Goal: Transaction & Acquisition: Obtain resource

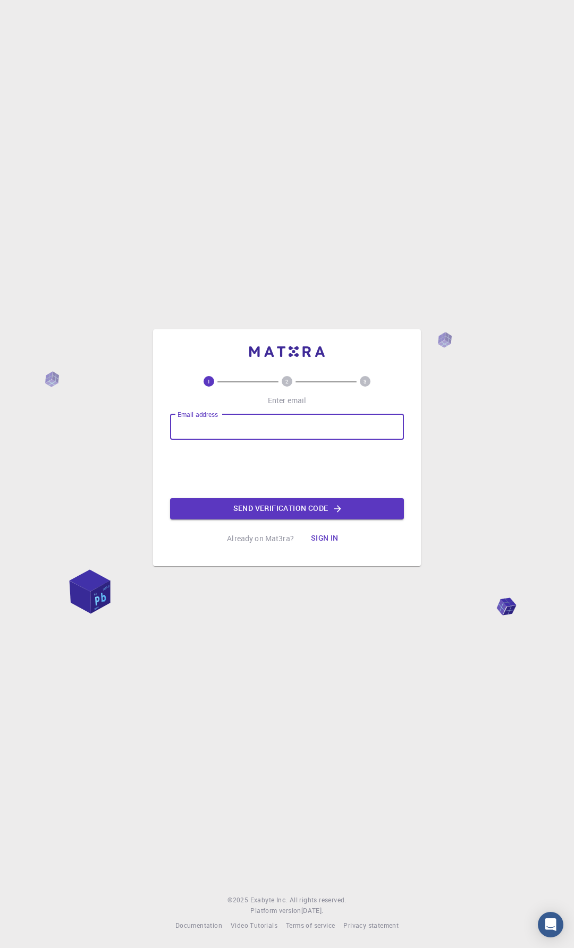
type input "[EMAIL_ADDRESS][DOMAIN_NAME]"
click at [322, 511] on button "Send verification code" at bounding box center [287, 508] width 234 height 21
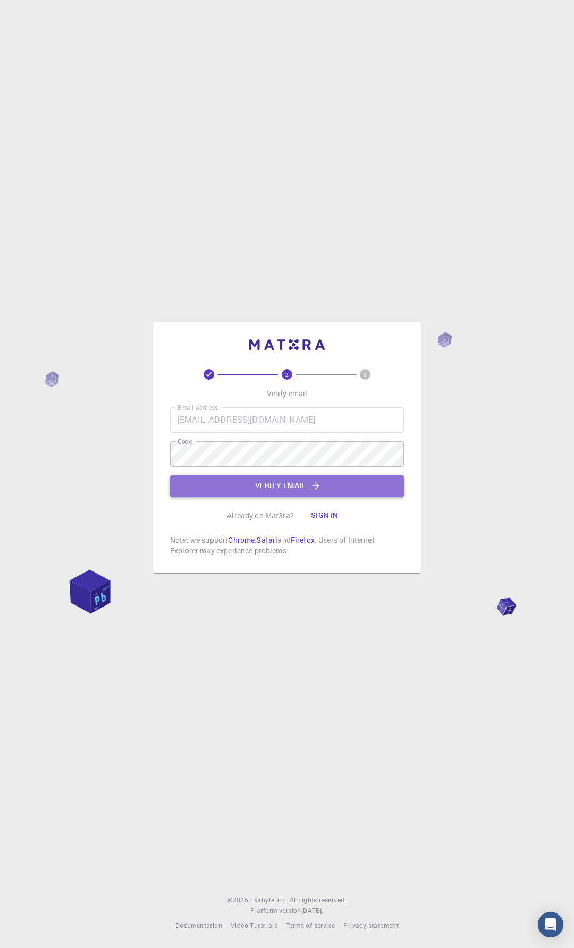
click at [261, 488] on button "Verify email" at bounding box center [287, 485] width 234 height 21
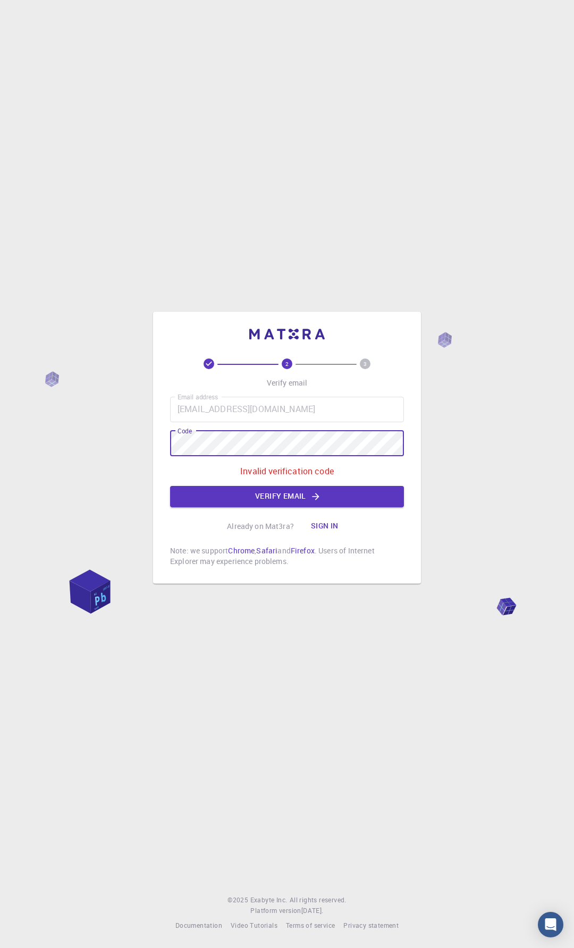
click at [0, 422] on html "2 3 Verify email Email address igb501@postech.ac.kr Email address Code Code Inv…" at bounding box center [287, 474] width 574 height 948
click at [252, 497] on button "Verify email" at bounding box center [287, 496] width 234 height 21
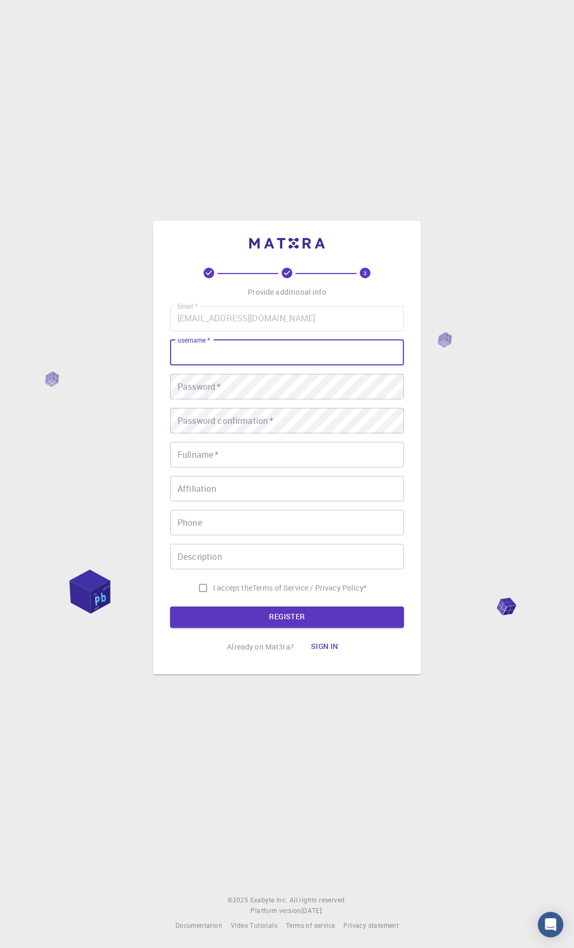
click at [240, 345] on input "username   *" at bounding box center [287, 352] width 234 height 25
drag, startPoint x: 246, startPoint y: 349, endPoint x: -5, endPoint y: 329, distance: 252.5
click at [0, 329] on html "3 Provide additional info Email   * igb501@postech.ac.kr Email   * username   *…" at bounding box center [287, 474] width 574 height 948
type input "I"
type input "igb501"
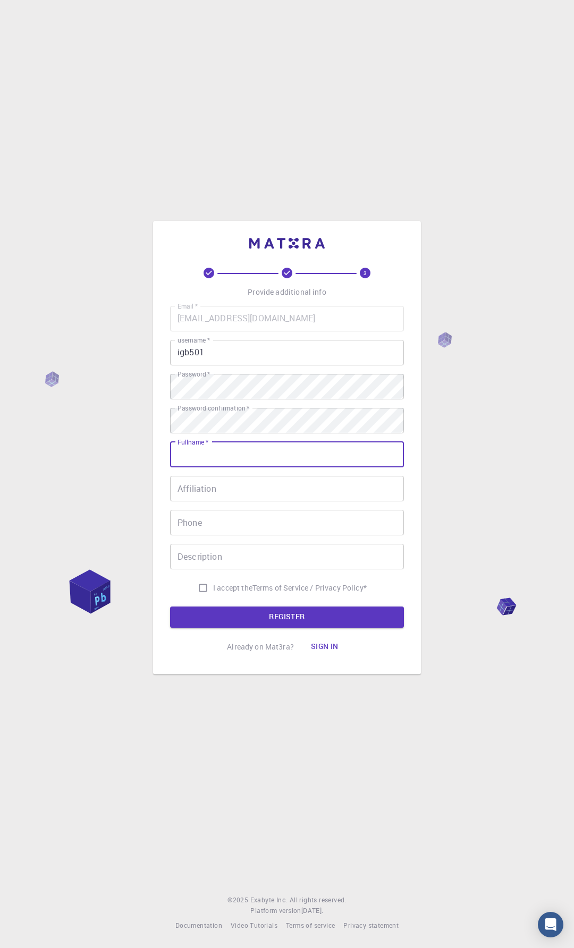
click at [223, 458] on input "Fullname   *" at bounding box center [287, 454] width 234 height 25
type input "[PERSON_NAME]"
click at [199, 582] on input "I accept the Terms of Service / Privacy Policy *" at bounding box center [203, 588] width 20 height 20
checkbox input "true"
click at [248, 611] on button "REGISTER" at bounding box center [287, 616] width 234 height 21
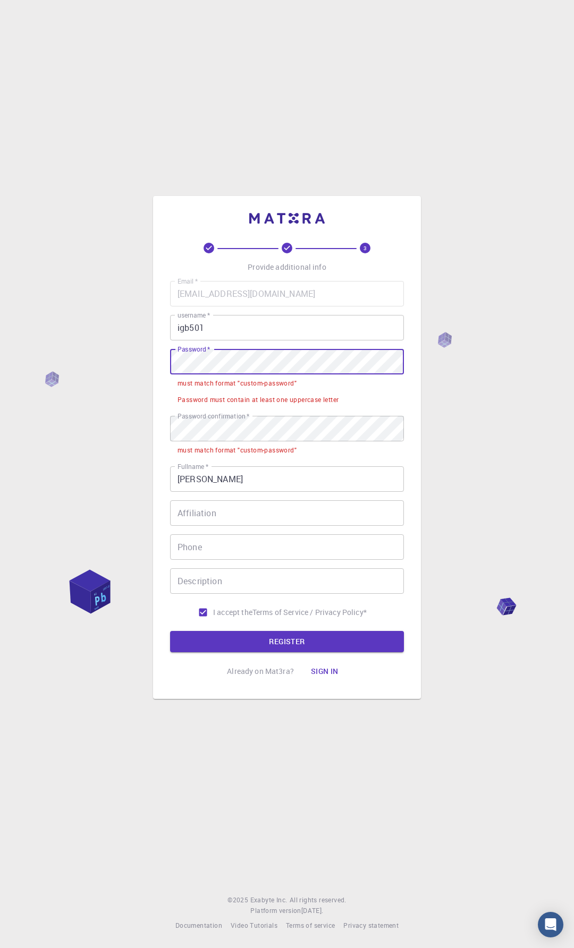
click at [18, 346] on div "3 Provide additional info Email   * igb501@postech.ac.kr Email   * username   *…" at bounding box center [287, 474] width 574 height 948
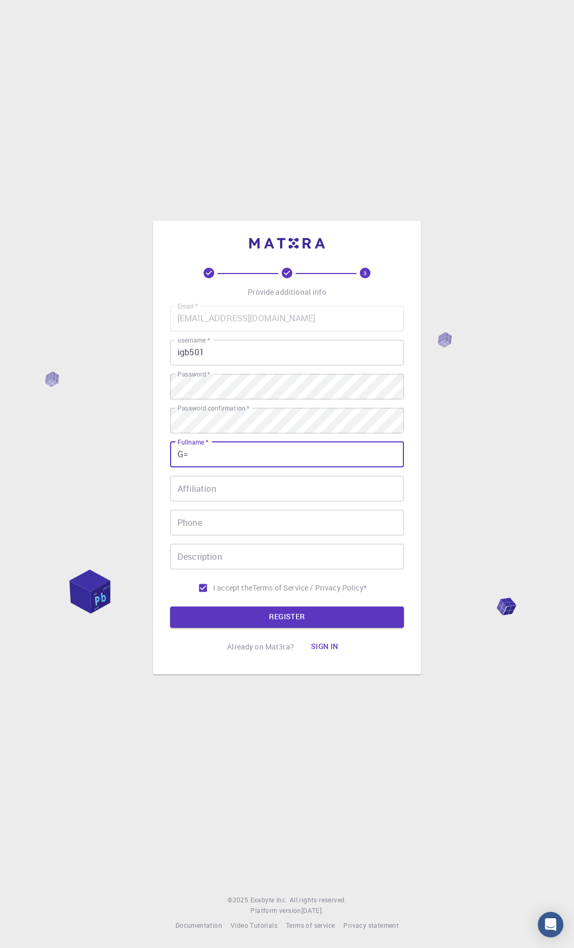
type input "G"
click at [39, 416] on div "3 Provide additional info Email   * igb501@postech.ac.kr Email   * username   *…" at bounding box center [287, 474] width 574 height 948
type input "y"
type input "[PERSON_NAME]"
click at [324, 618] on button "REGISTER" at bounding box center [287, 616] width 234 height 21
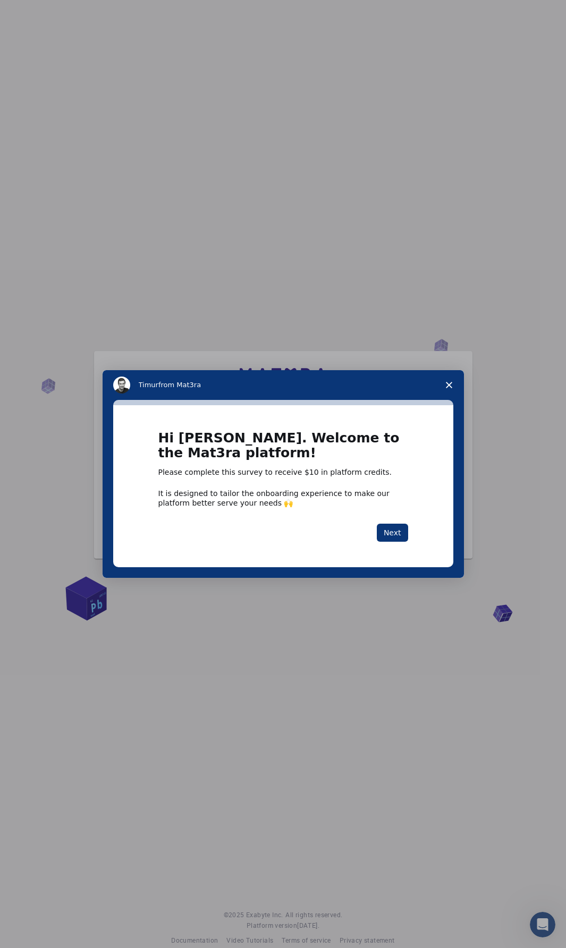
click at [447, 386] on polygon "Close survey" at bounding box center [449, 385] width 6 height 6
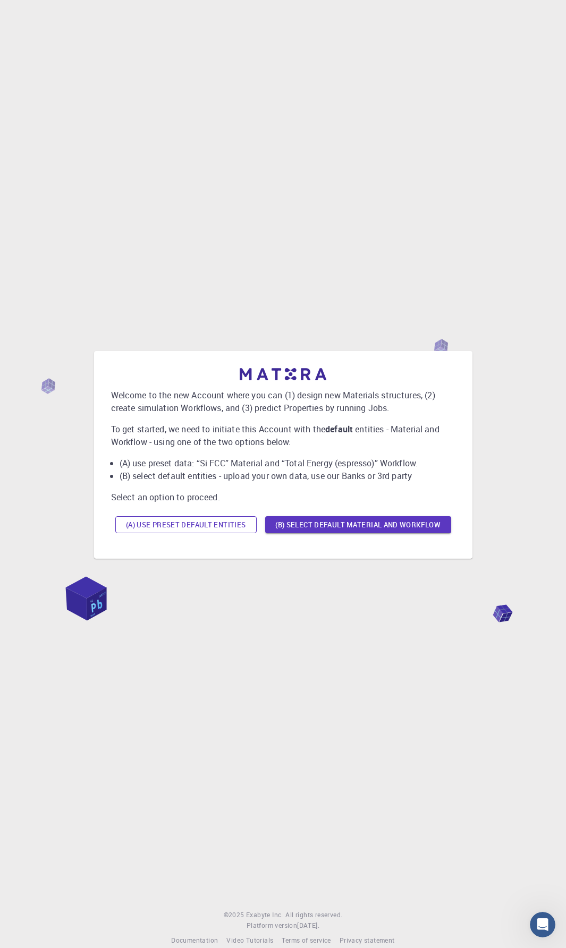
click at [190, 525] on button "(A) Use preset default entities" at bounding box center [185, 524] width 141 height 17
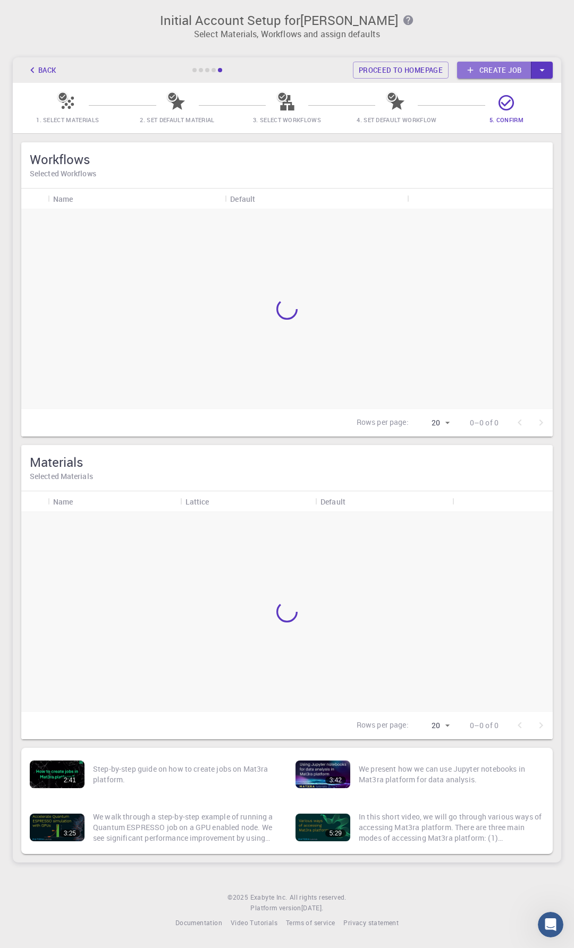
click at [487, 70] on link "Create job" at bounding box center [494, 70] width 74 height 17
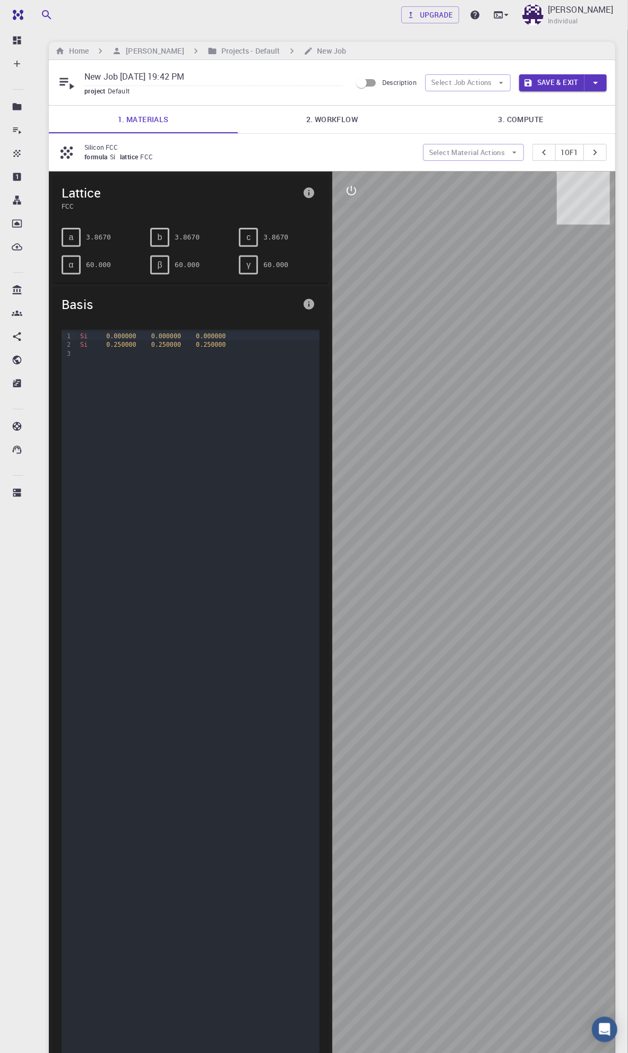
click at [553, 797] on div at bounding box center [474, 623] width 284 height 902
drag, startPoint x: 534, startPoint y: 867, endPoint x: 393, endPoint y: 648, distance: 260.6
click at [393, 648] on div at bounding box center [474, 623] width 284 height 902
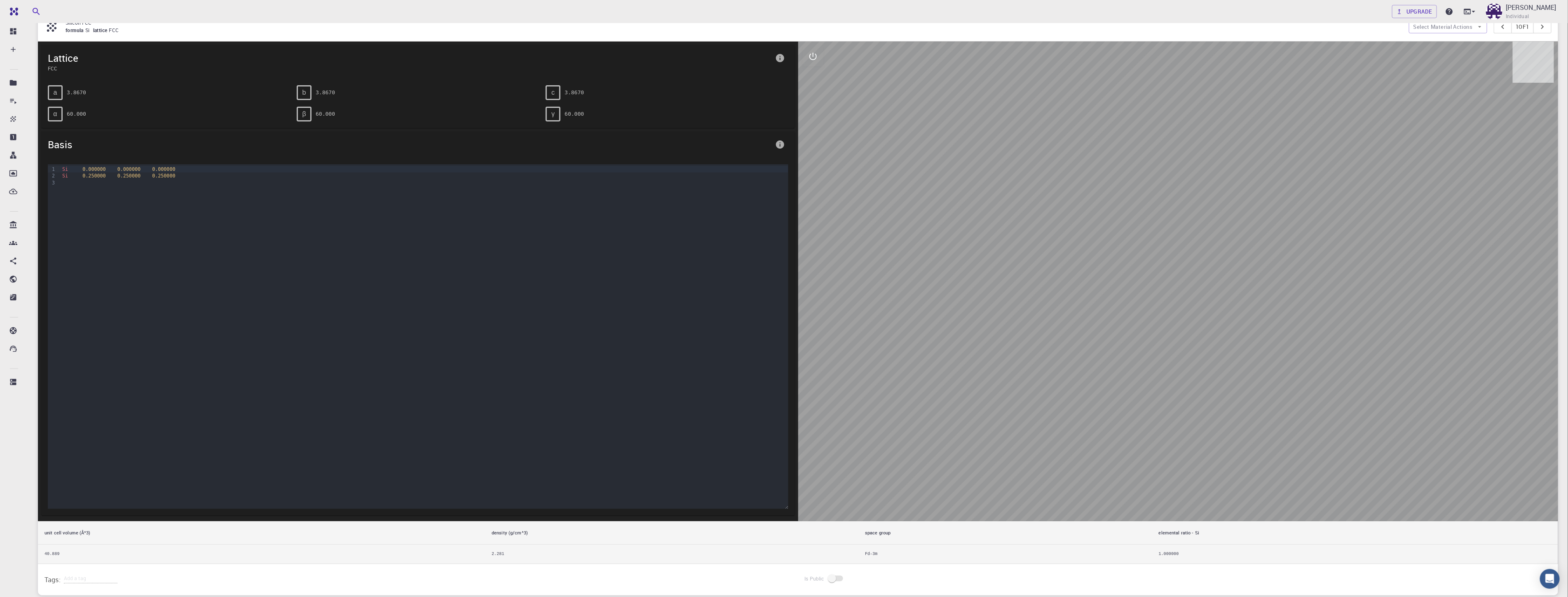
scroll to position [46, 0]
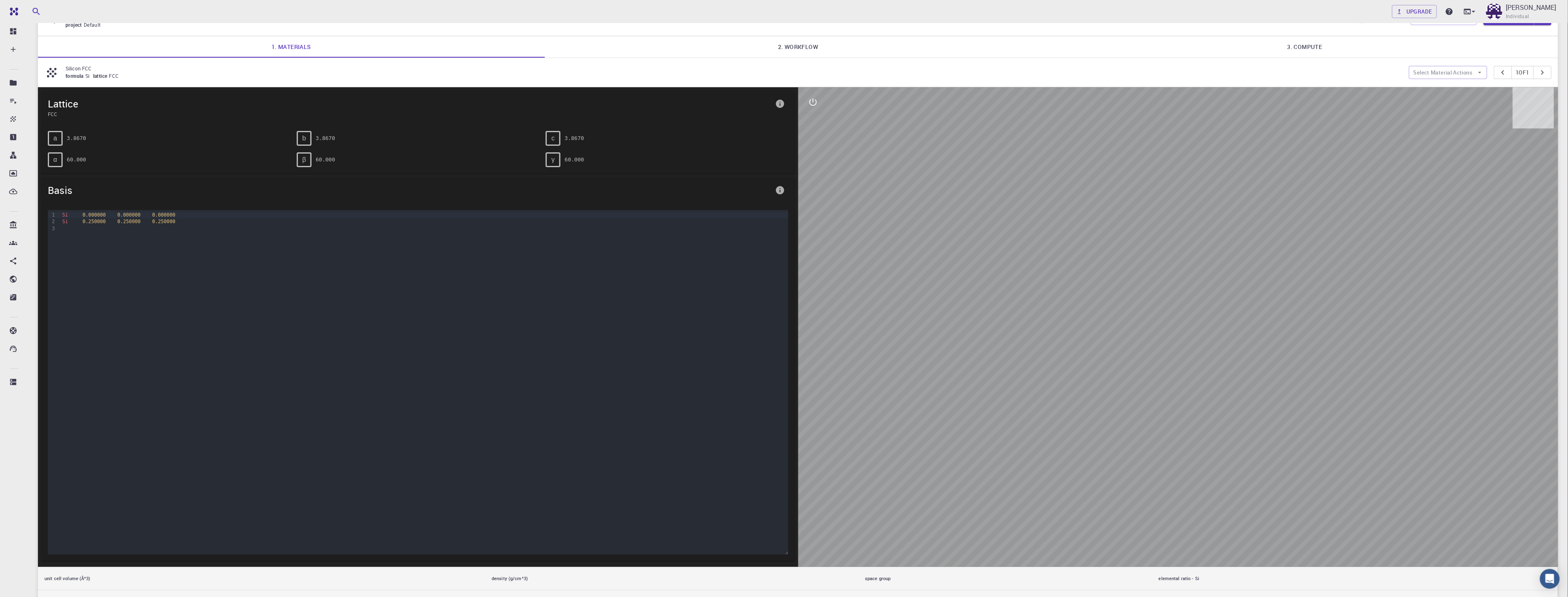
click at [120, 223] on span "0.250000" at bounding box center [129, 221] width 23 height 5
click at [445, 423] on div at bounding box center [1179, 327] width 760 height 480
drag, startPoint x: 1292, startPoint y: 546, endPoint x: 953, endPoint y: 282, distance: 429.7
click at [445, 282] on div at bounding box center [1179, 327] width 760 height 480
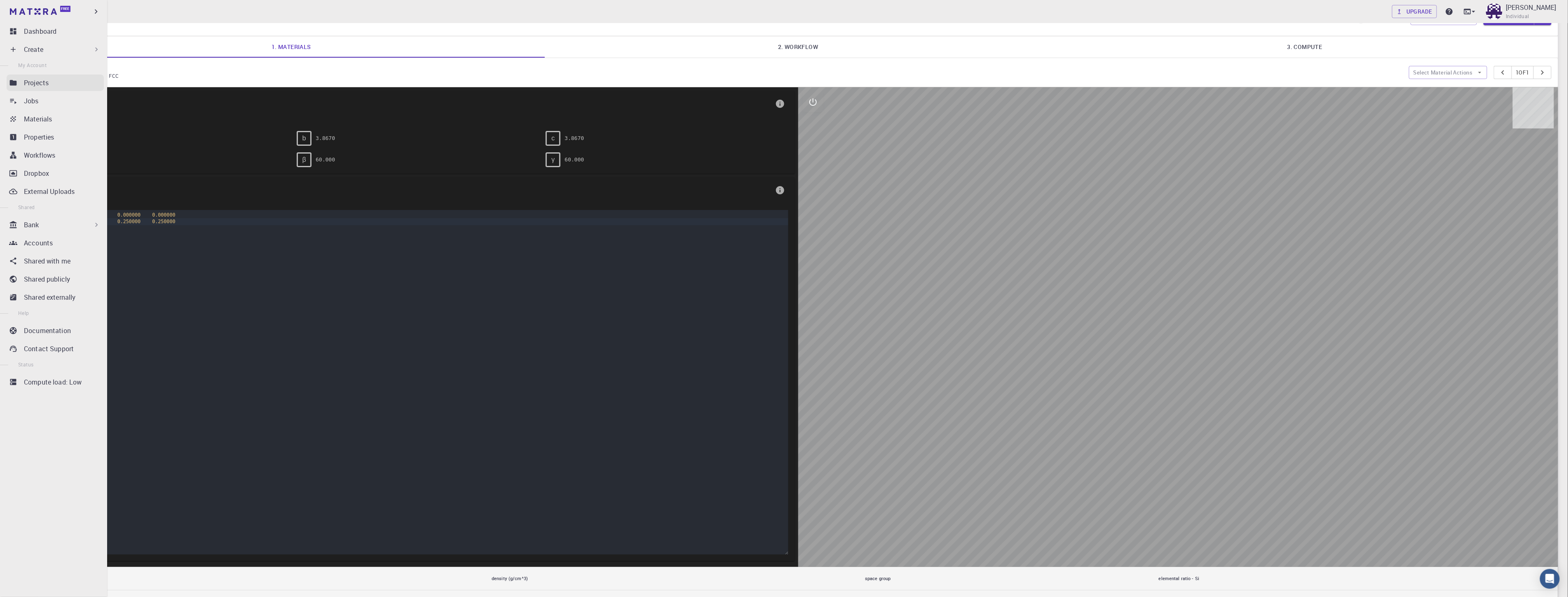
click at [35, 88] on link "Projects" at bounding box center [54, 82] width 97 height 16
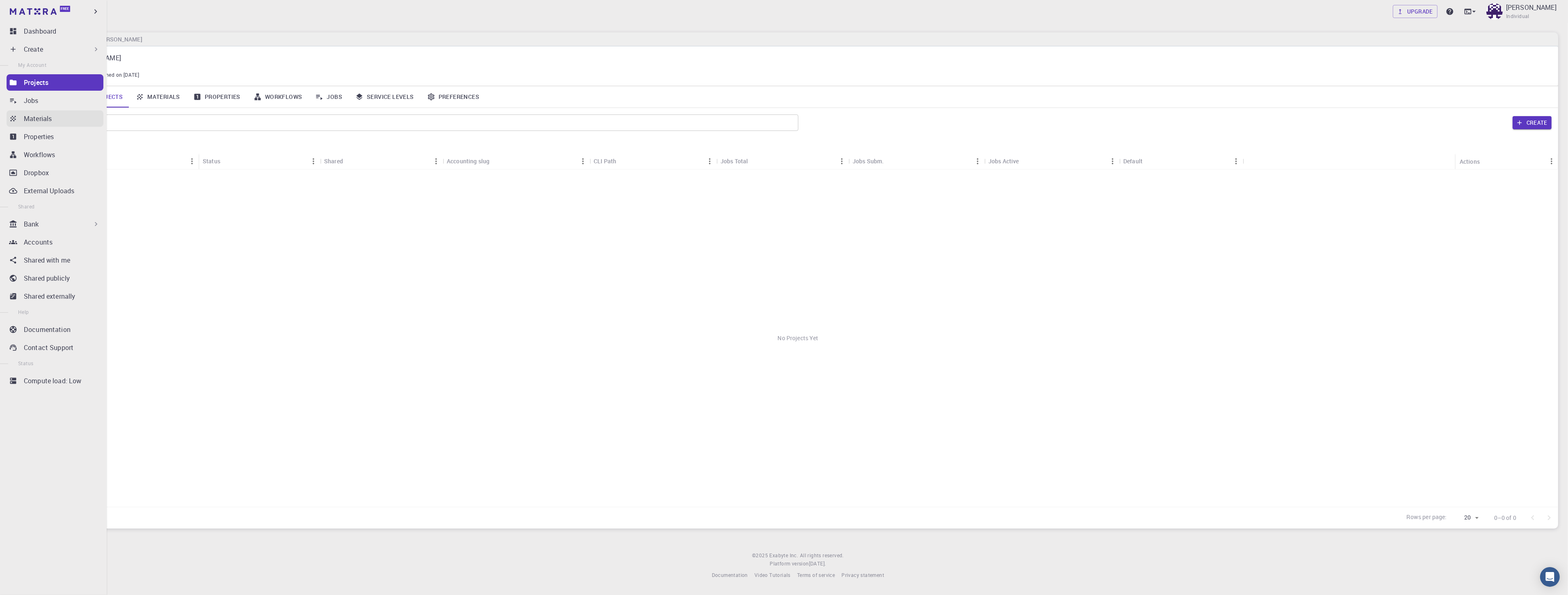
click at [39, 124] on link "Materials" at bounding box center [54, 118] width 97 height 16
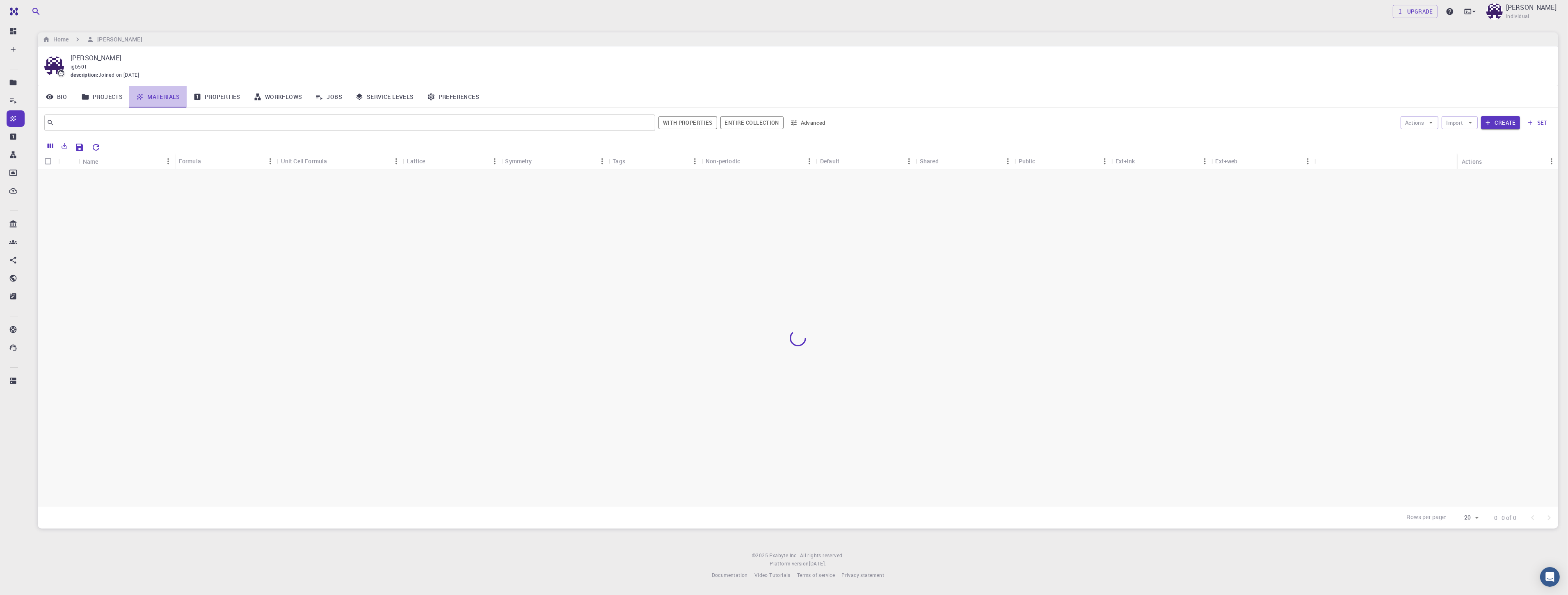
click at [157, 93] on link "Materials" at bounding box center [158, 97] width 57 height 22
click at [96, 151] on icon "Reset Explorer Settings" at bounding box center [96, 147] width 10 height 10
click at [91, 98] on link "Projects" at bounding box center [102, 97] width 55 height 22
click at [89, 178] on p "External" at bounding box center [93, 178] width 22 height 8
click at [58, 39] on h6 "Home" at bounding box center [59, 39] width 19 height 9
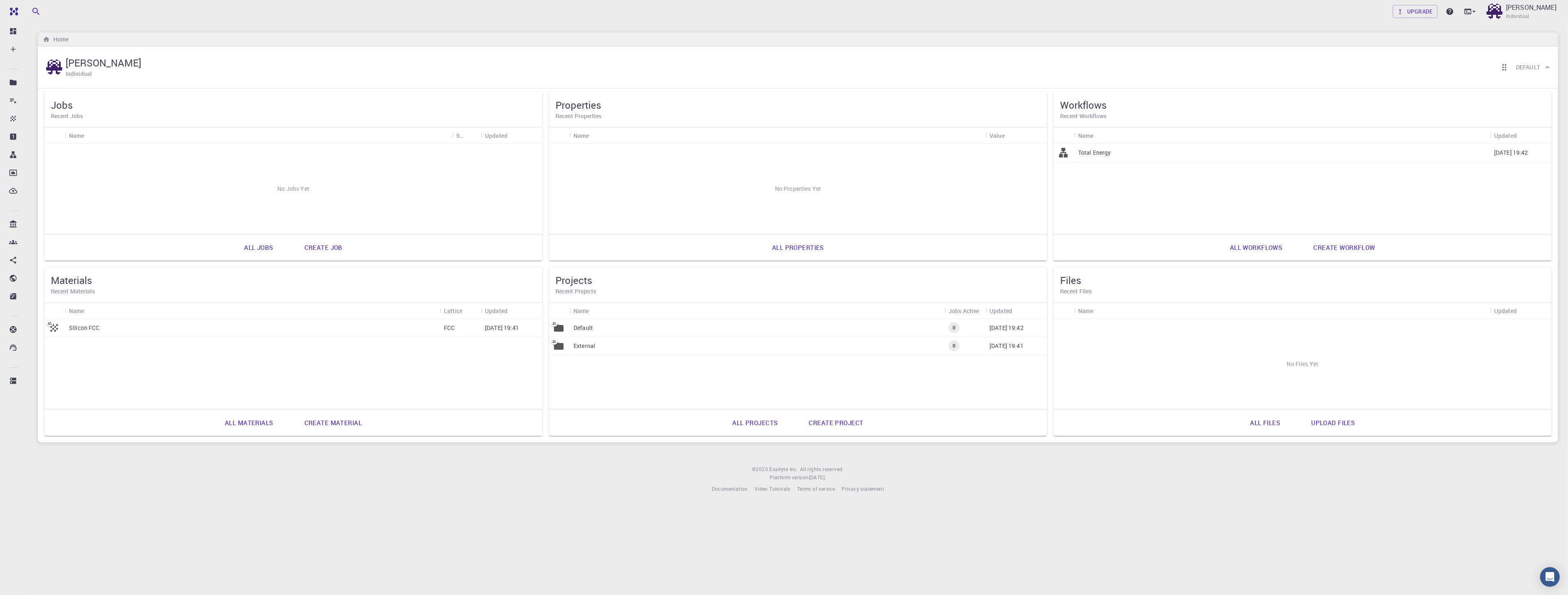
click at [443, 153] on div "Total Energy" at bounding box center [1281, 152] width 416 height 18
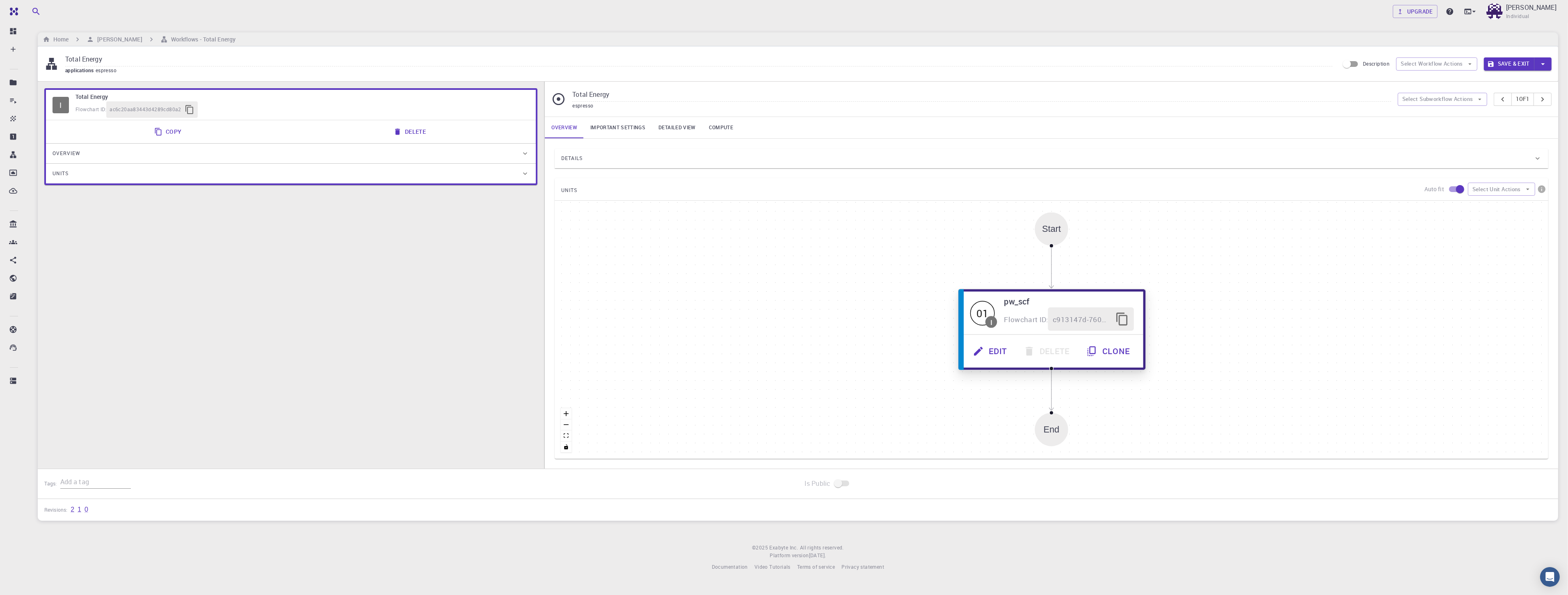
click at [443, 352] on button "Edit" at bounding box center [990, 351] width 50 height 23
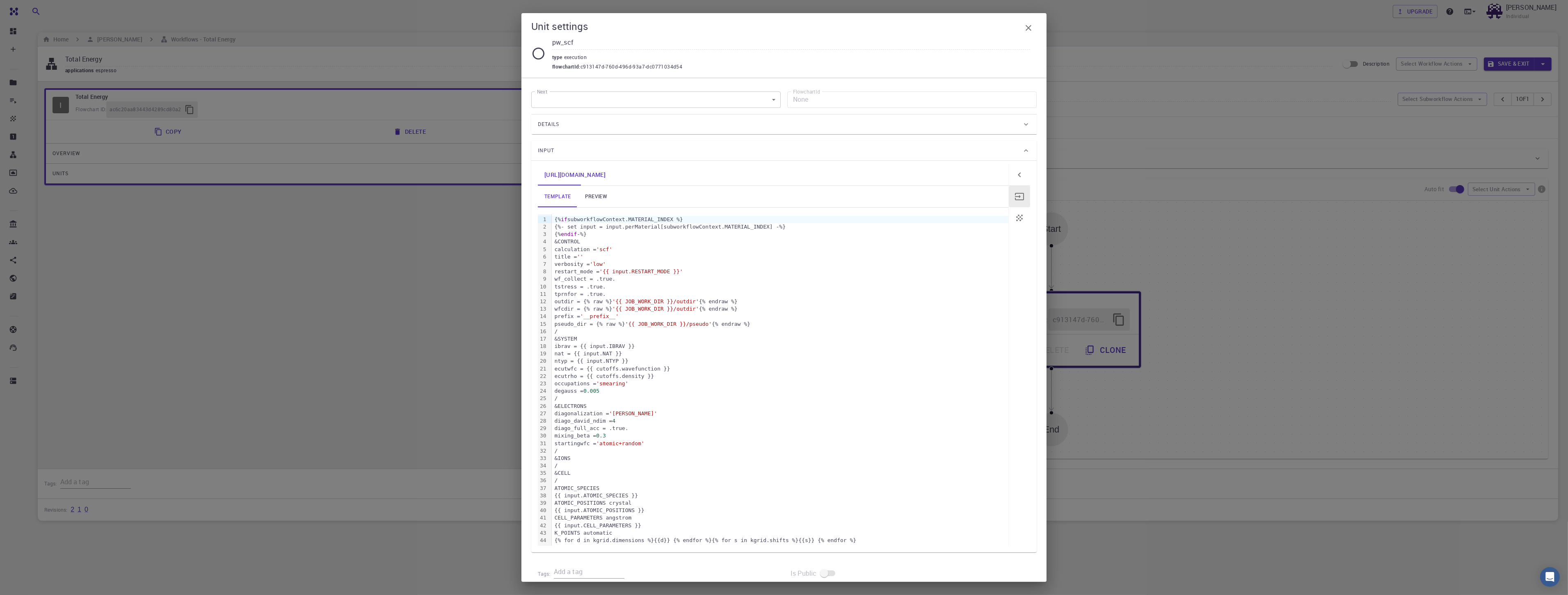
click at [443, 23] on icon "button" at bounding box center [1028, 28] width 10 height 10
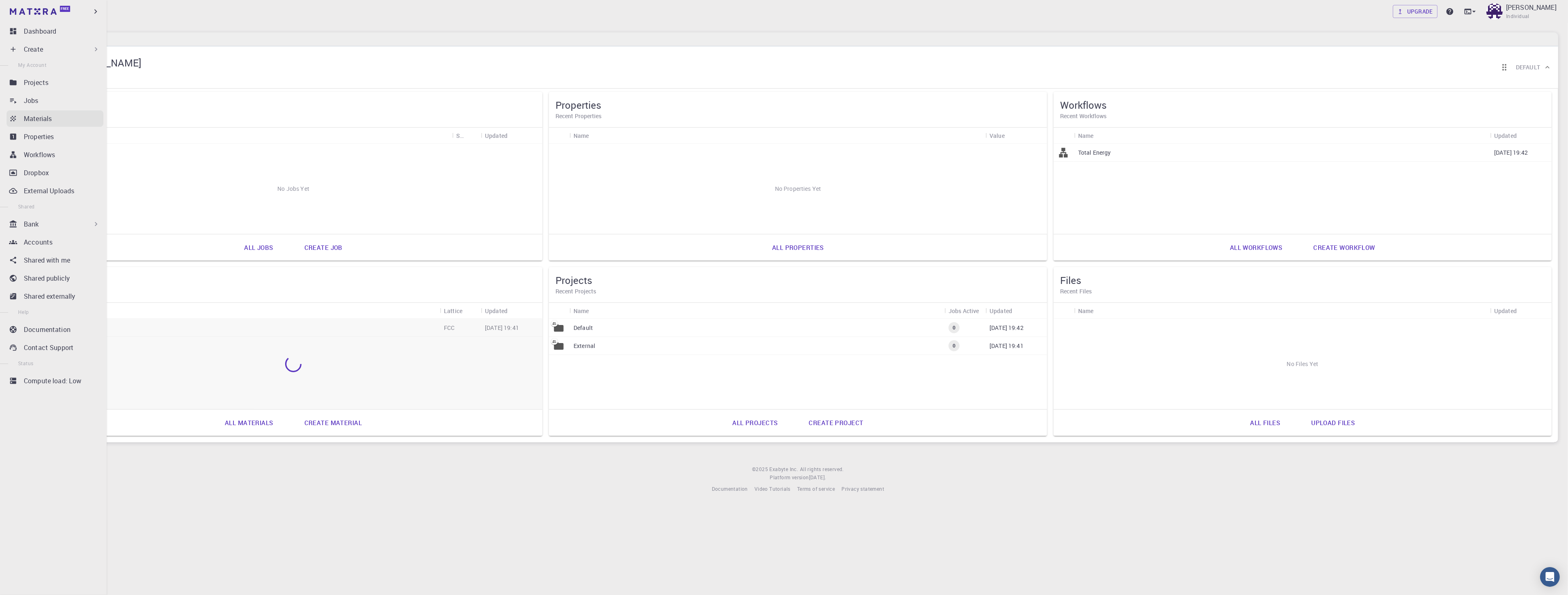
click at [42, 124] on link "Materials" at bounding box center [54, 118] width 97 height 16
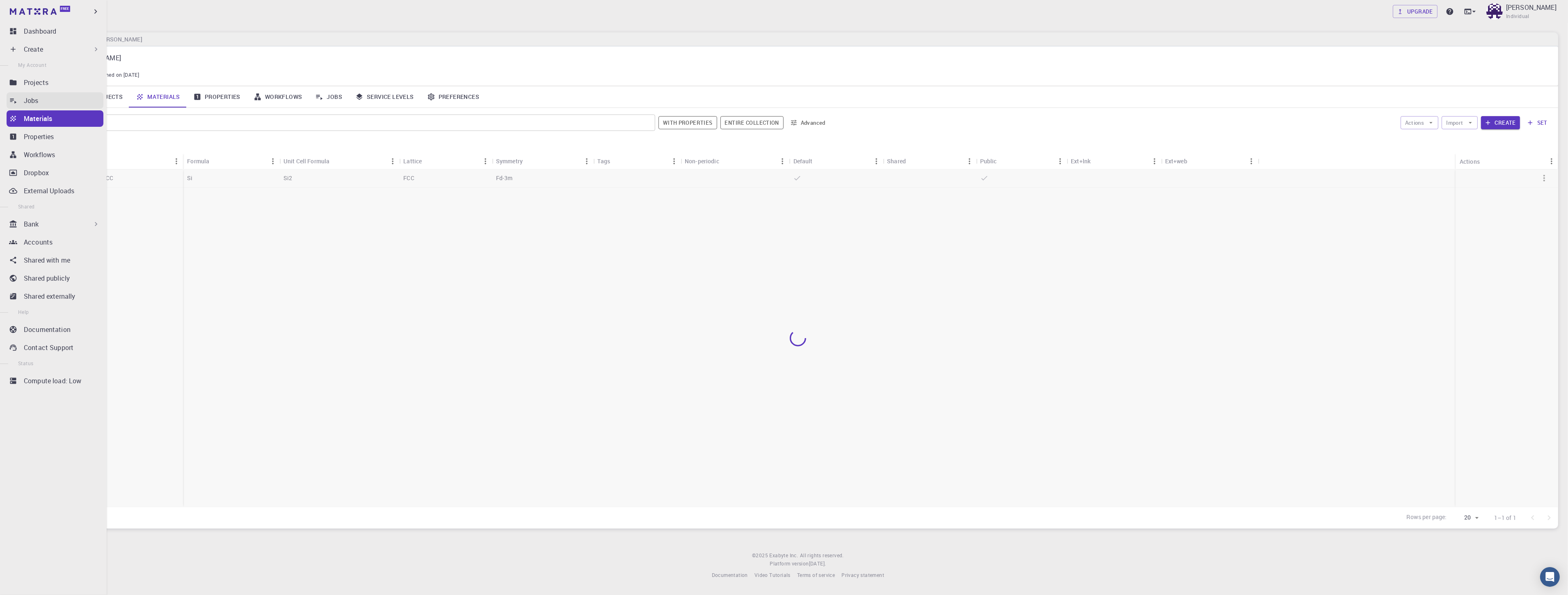
click at [11, 97] on icon at bounding box center [13, 100] width 8 height 8
click at [46, 85] on p "Projects" at bounding box center [36, 82] width 25 height 10
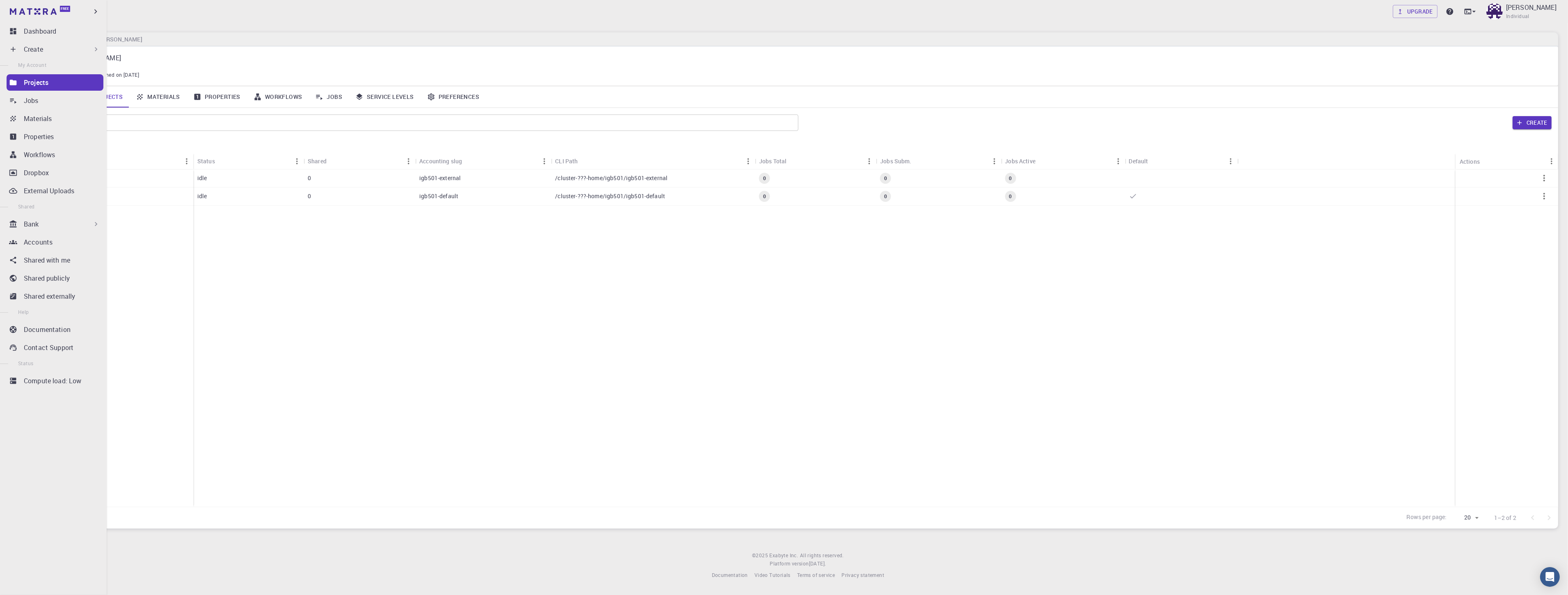
click at [27, 45] on p "Create" at bounding box center [33, 49] width 19 height 10
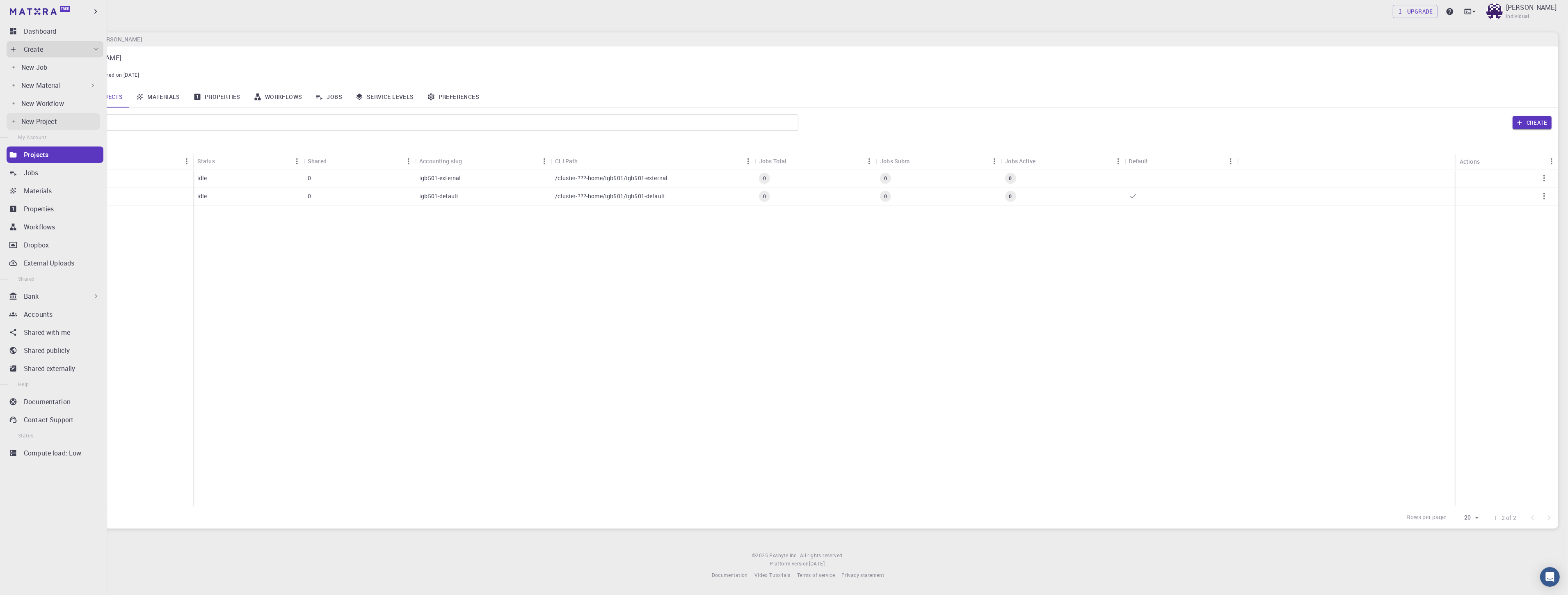
click at [49, 124] on p "New Project" at bounding box center [39, 121] width 36 height 10
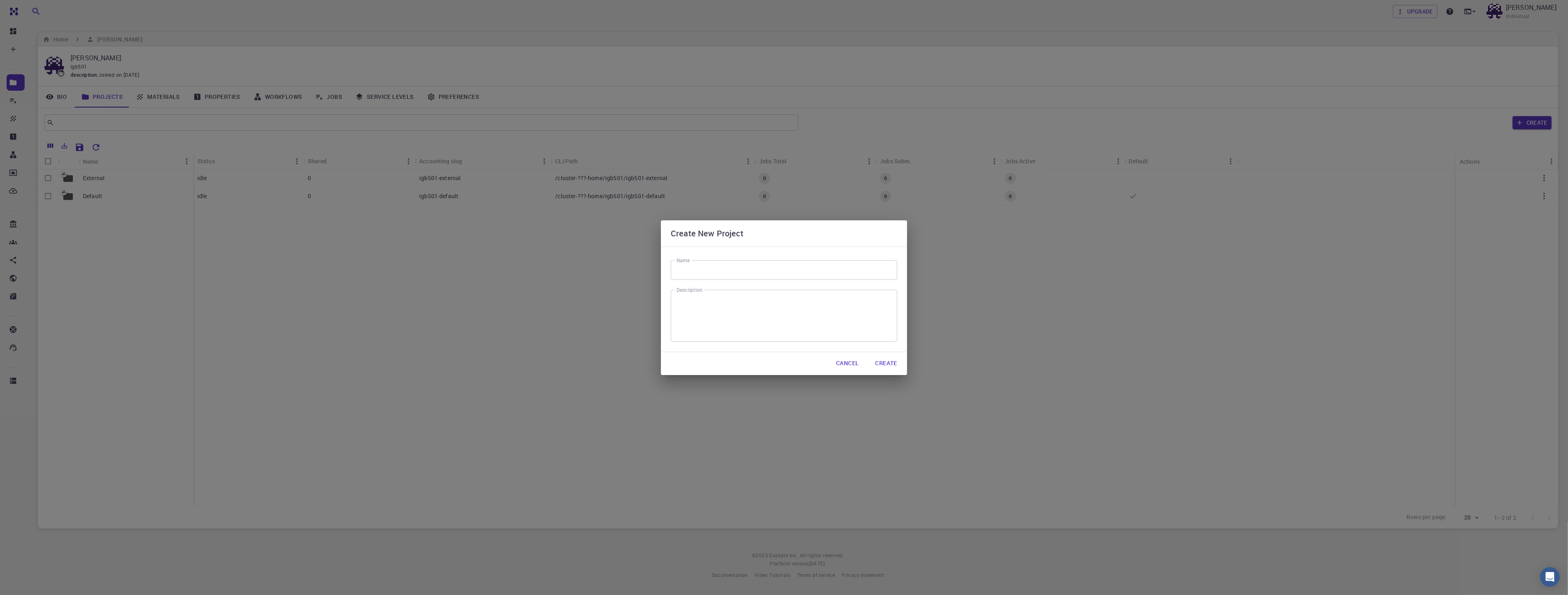
click at [443, 264] on input "Name" at bounding box center [783, 270] width 226 height 19
type input "ㅔ"
type input "PTFE"
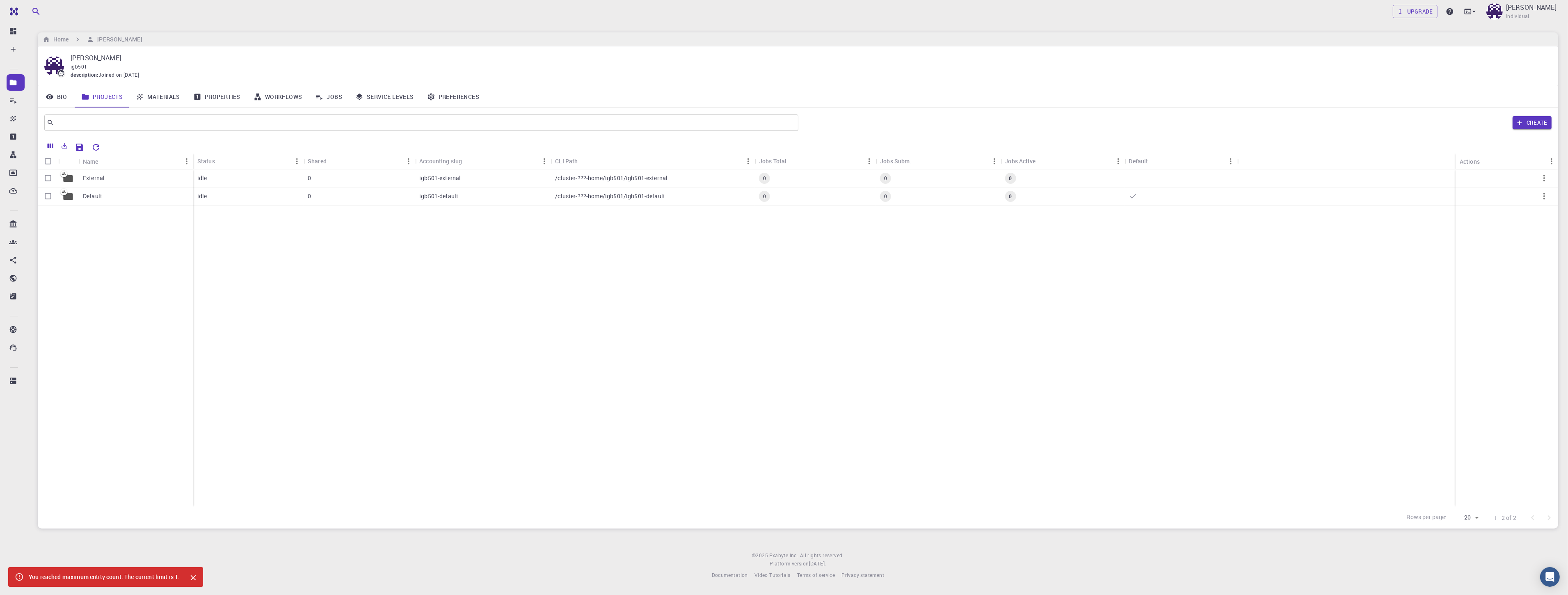
click at [54, 94] on link "Bio" at bounding box center [56, 97] width 37 height 22
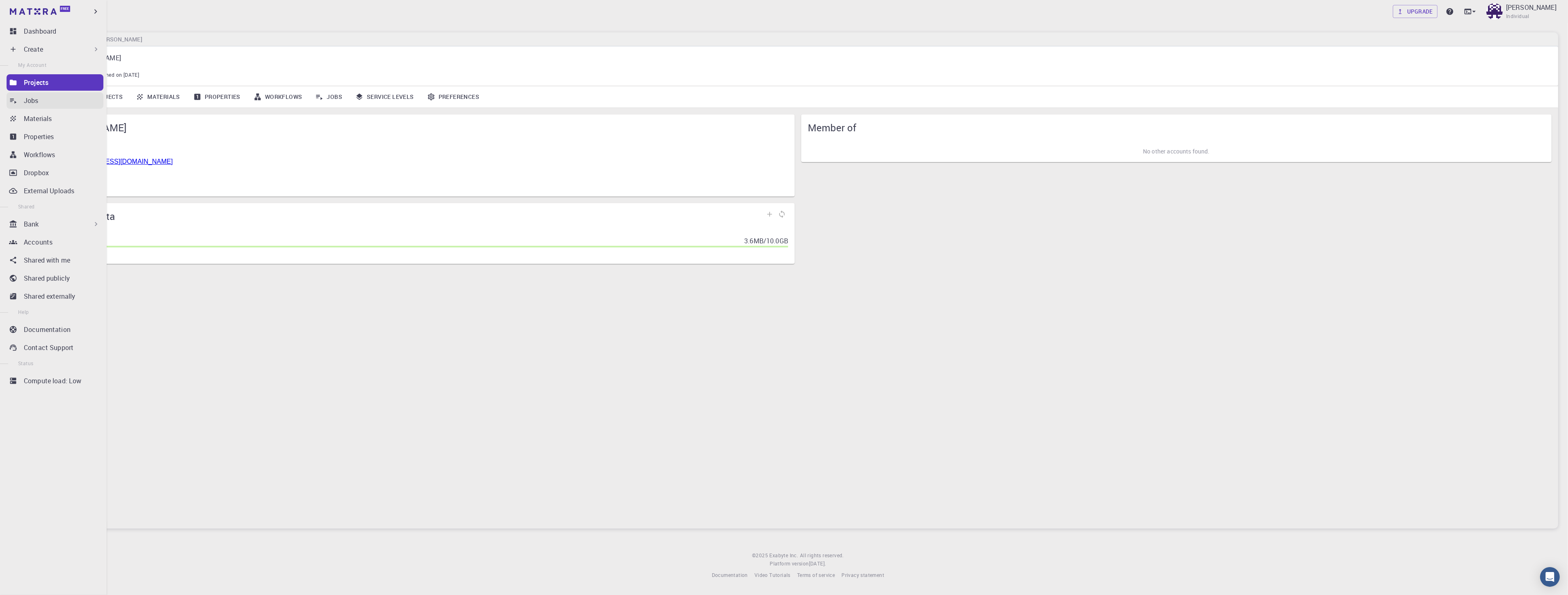
click at [26, 104] on p "Jobs" at bounding box center [31, 100] width 15 height 10
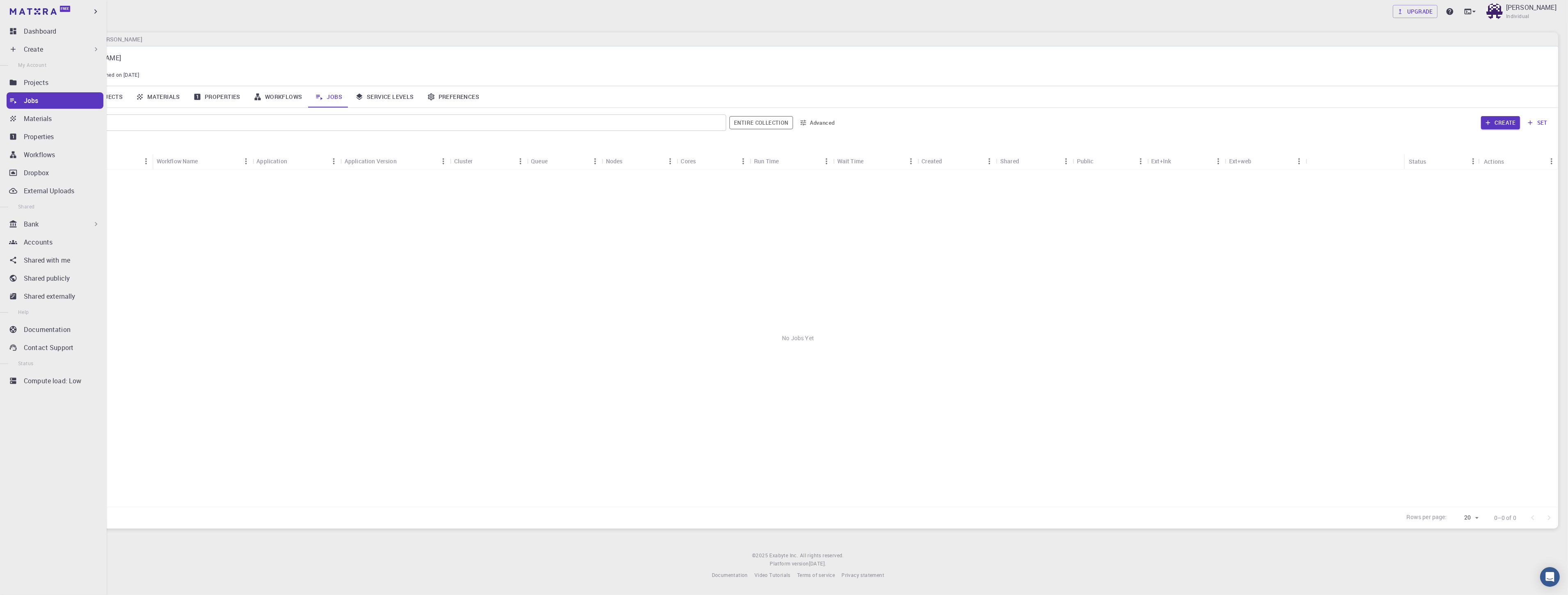
click at [30, 47] on p "Create" at bounding box center [33, 49] width 19 height 10
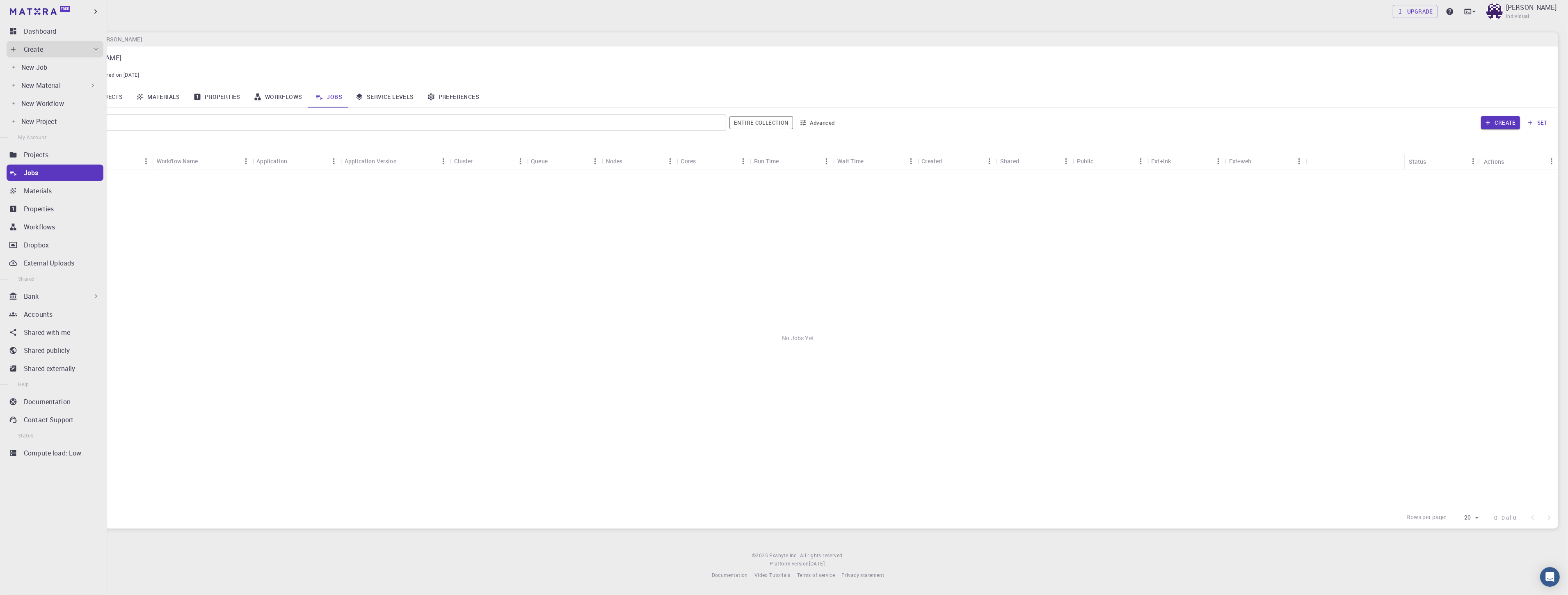
click at [63, 83] on div "New Material" at bounding box center [59, 85] width 76 height 10
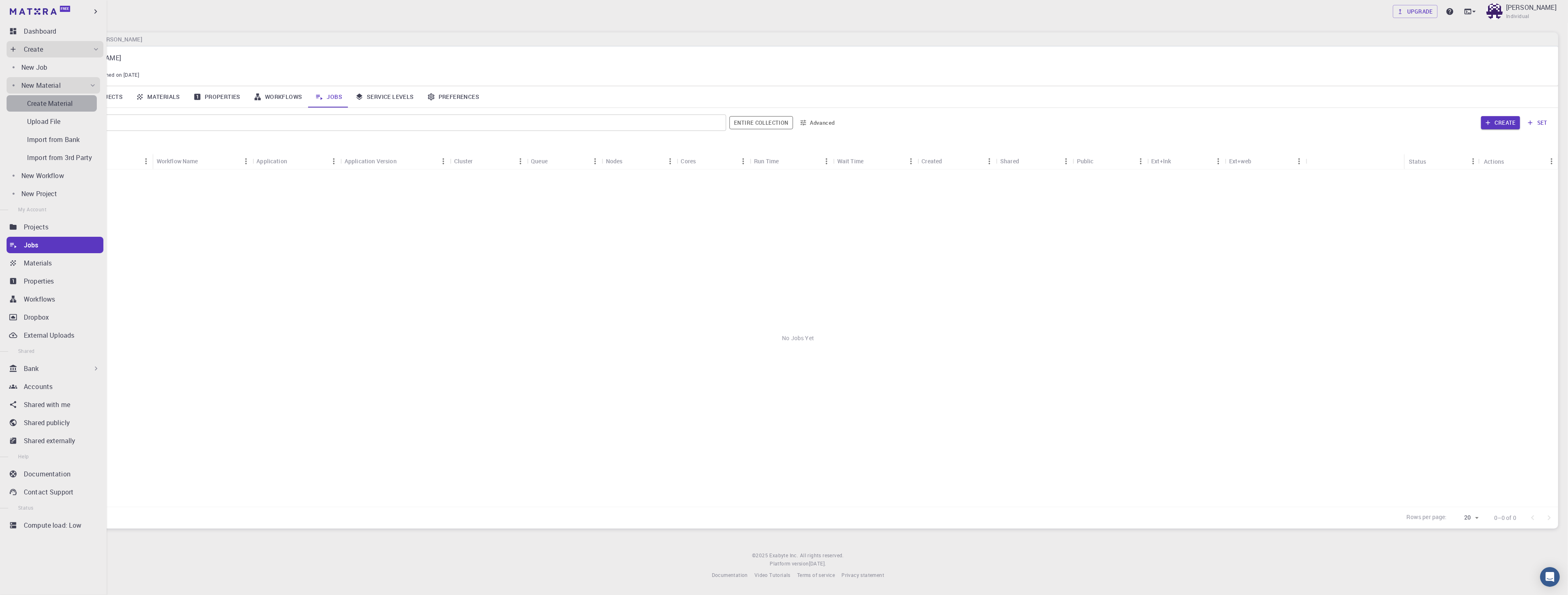
click at [63, 100] on p "Create Material" at bounding box center [49, 103] width 46 height 10
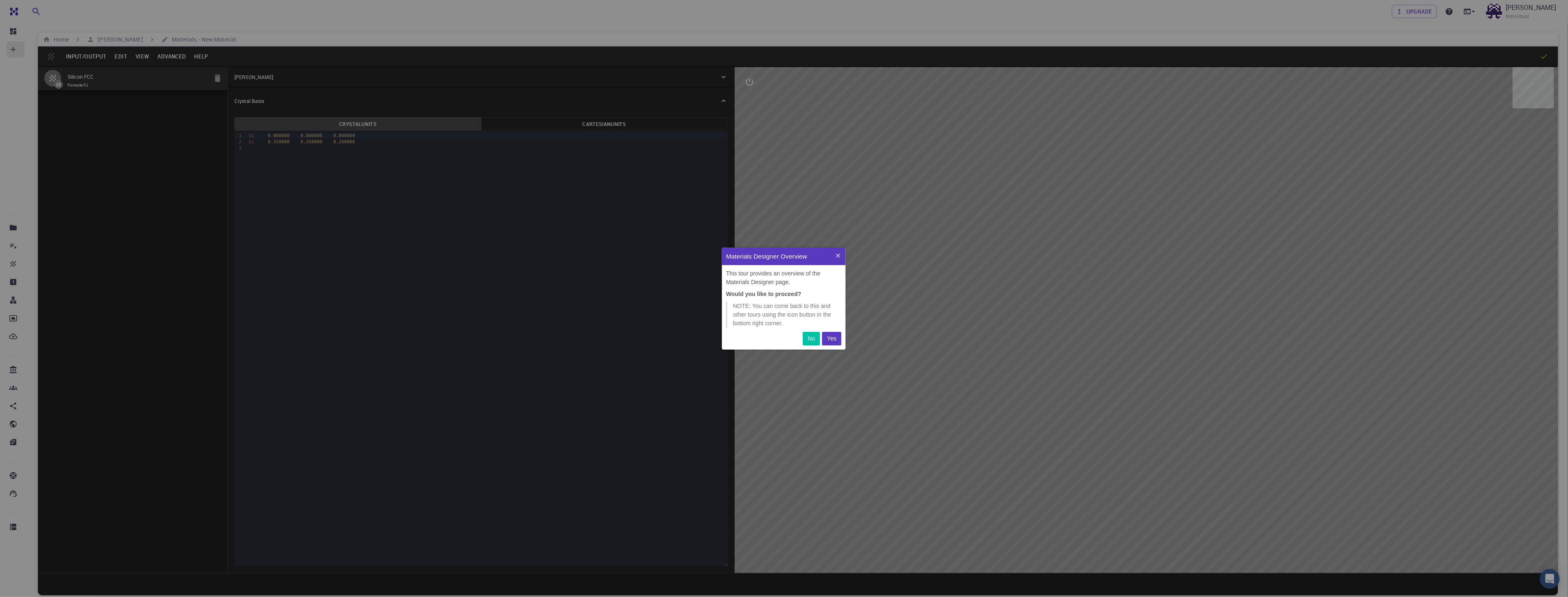
scroll to position [95, 116]
click at [445, 337] on p "Yes" at bounding box center [832, 338] width 9 height 9
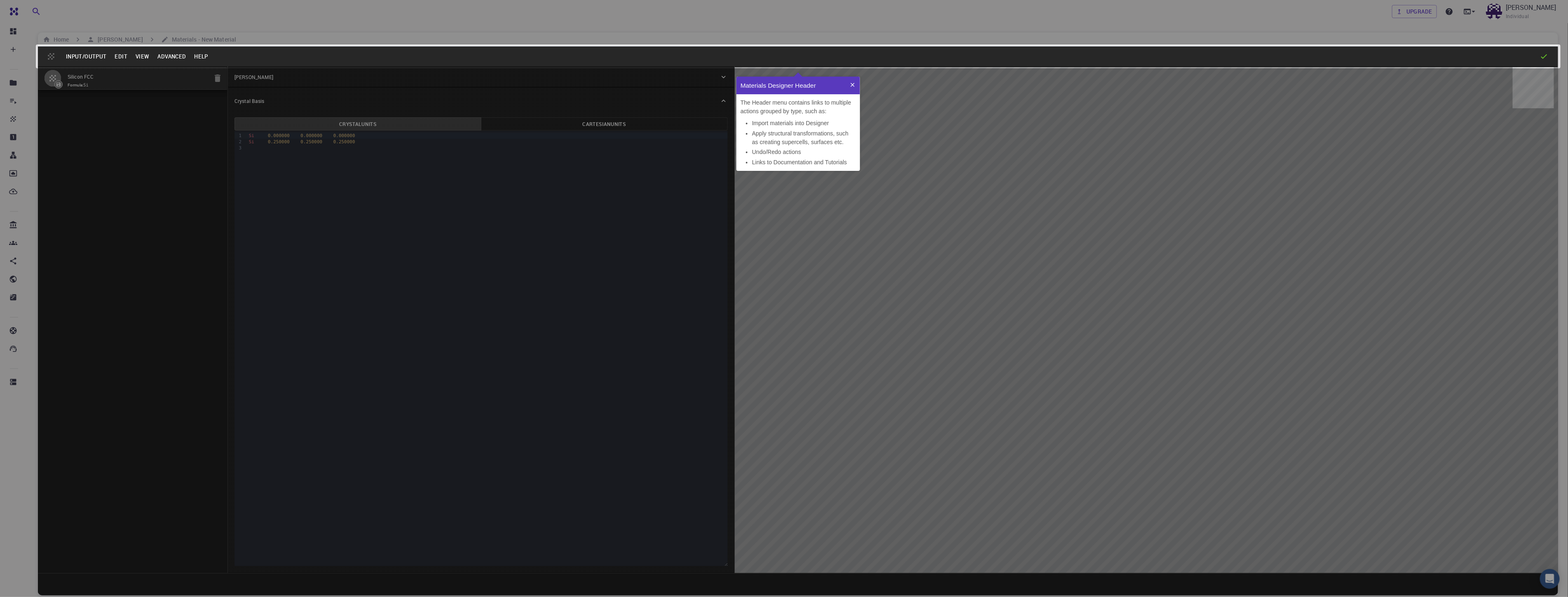
scroll to position [87, 116]
click at [445, 81] on button at bounding box center [852, 85] width 15 height 18
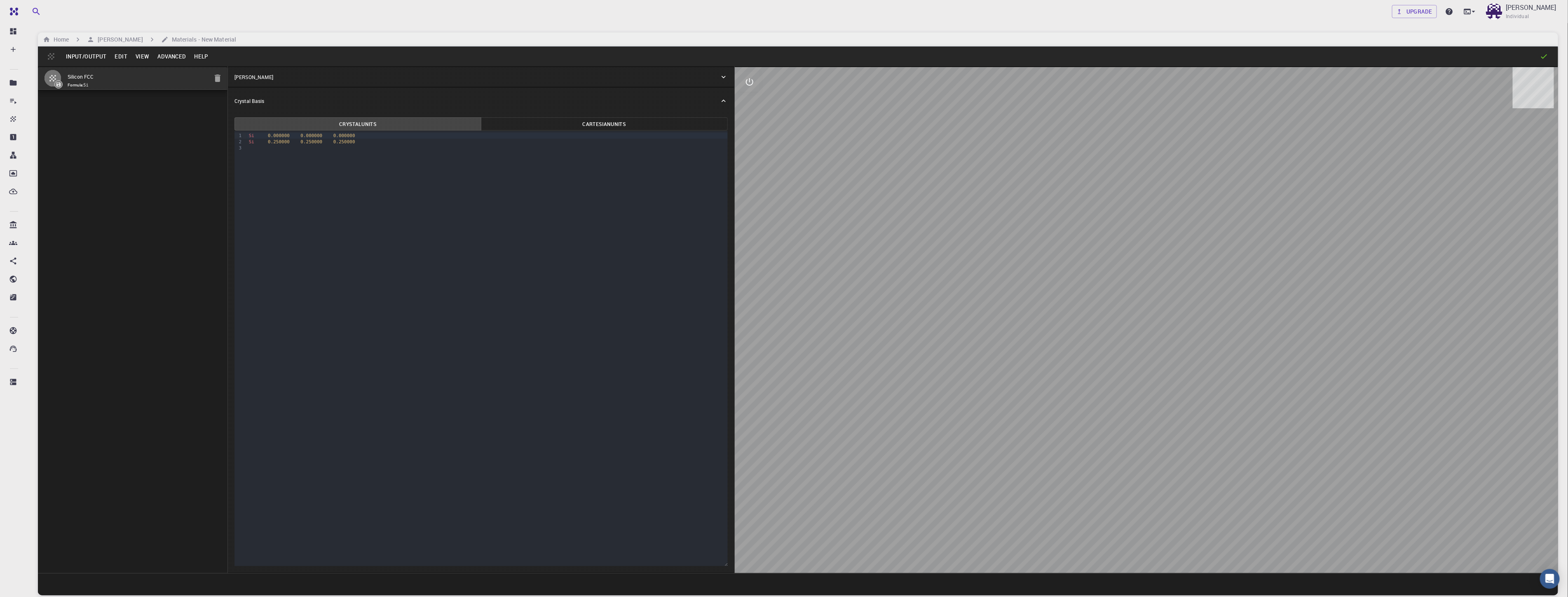
click at [278, 140] on span "0.250000" at bounding box center [279, 142] width 22 height 5
click at [286, 136] on div "Si 0.000000 0.000000 0.000000" at bounding box center [487, 136] width 481 height 6
click at [445, 124] on button "Cartesian Units" at bounding box center [604, 123] width 247 height 13
click at [397, 126] on button "Crystal Units" at bounding box center [358, 123] width 247 height 13
click at [445, 414] on div at bounding box center [1146, 320] width 823 height 506
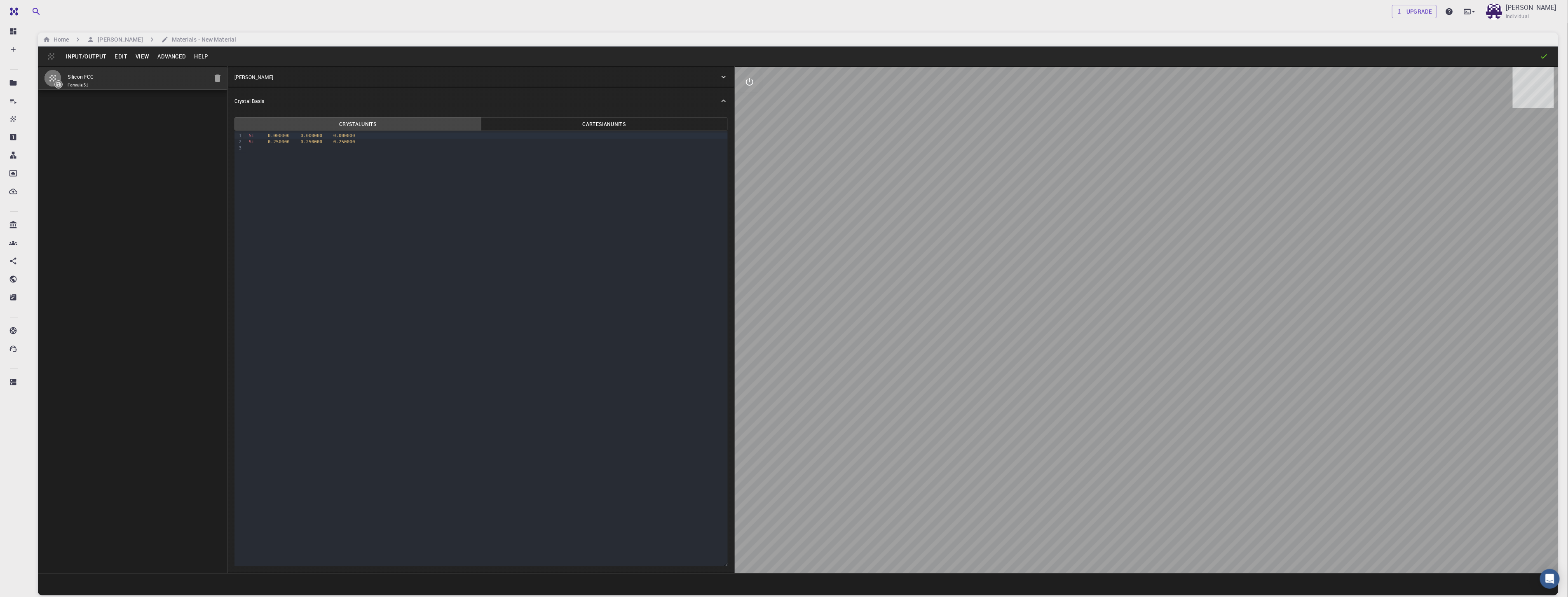
drag, startPoint x: 1189, startPoint y: 426, endPoint x: 1070, endPoint y: 310, distance: 166.2
click at [445, 298] on div at bounding box center [1146, 320] width 823 height 506
drag, startPoint x: 1303, startPoint y: 585, endPoint x: 970, endPoint y: 288, distance: 446.2
click at [445, 288] on div "Input/Output Edit View Advanced Help Silicon FCC Formula: Si Crystal Lattice La…" at bounding box center [798, 321] width 1520 height 549
drag, startPoint x: 1189, startPoint y: 250, endPoint x: 1180, endPoint y: 254, distance: 9.8
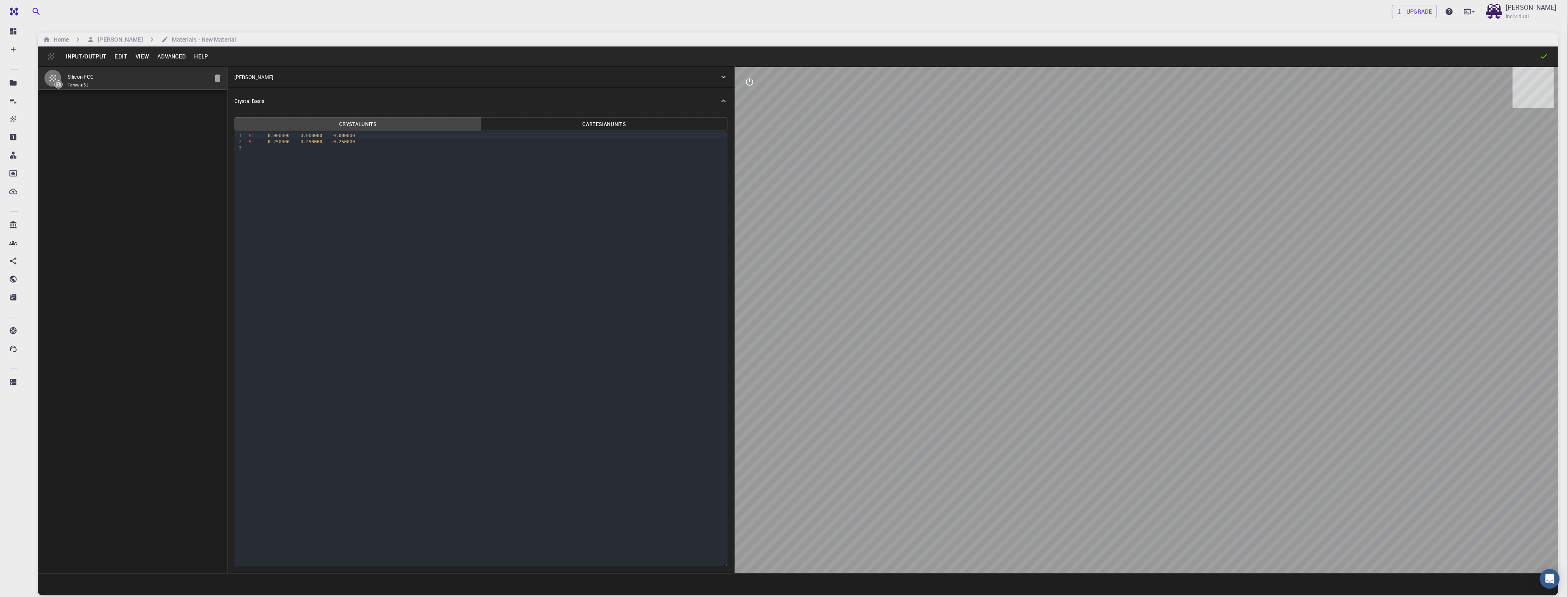
click at [445, 254] on div at bounding box center [1146, 320] width 823 height 506
click at [93, 57] on button "Input/Output" at bounding box center [86, 56] width 49 height 13
click at [95, 71] on li "Import" at bounding box center [105, 73] width 85 height 13
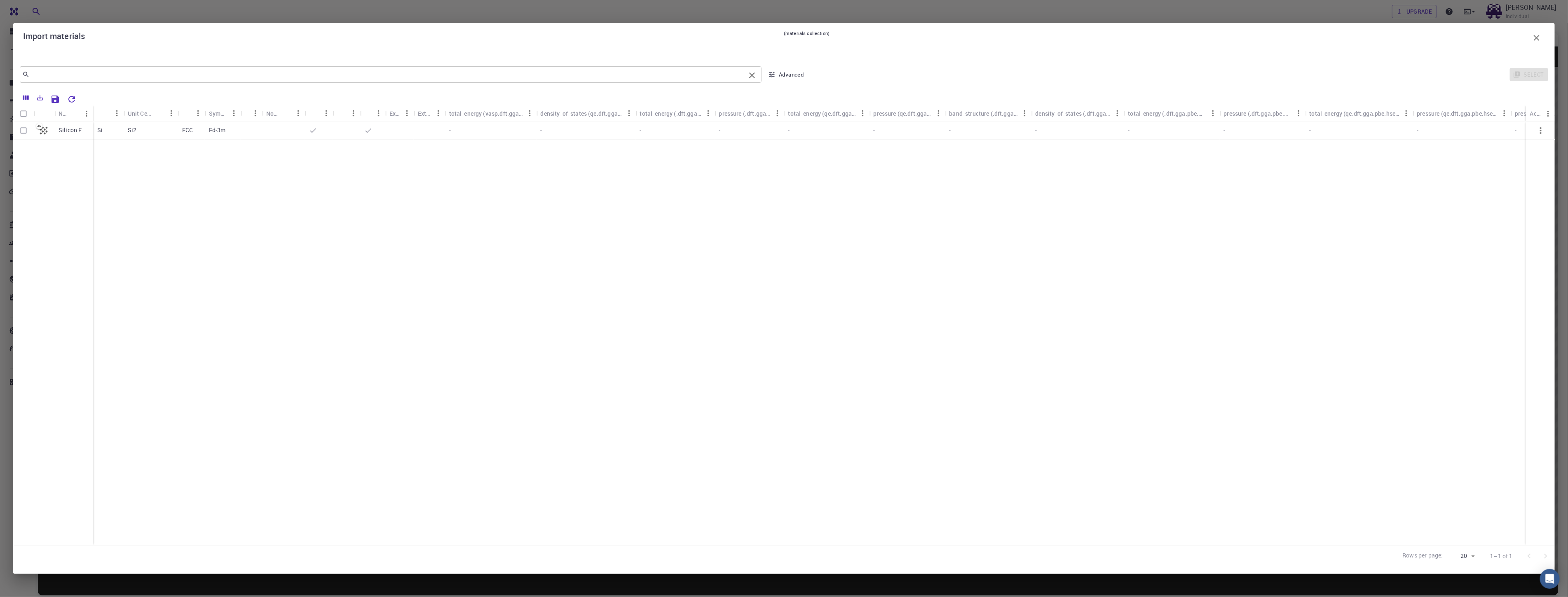
click at [95, 74] on input "text" at bounding box center [387, 74] width 715 height 12
click at [26, 114] on input "Select all rows" at bounding box center [23, 113] width 16 height 16
checkbox input "true"
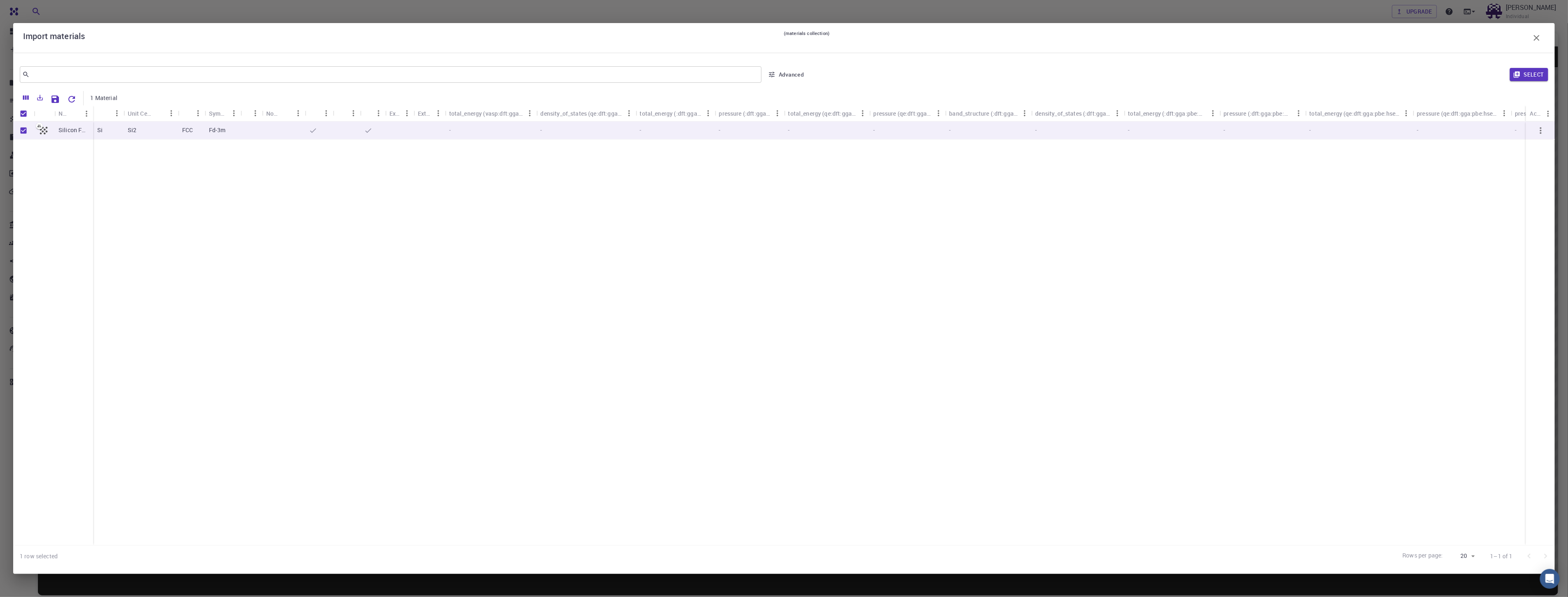
click at [445, 130] on icon "button" at bounding box center [1540, 130] width 10 height 10
click at [445, 134] on icon "button" at bounding box center [1540, 130] width 10 height 10
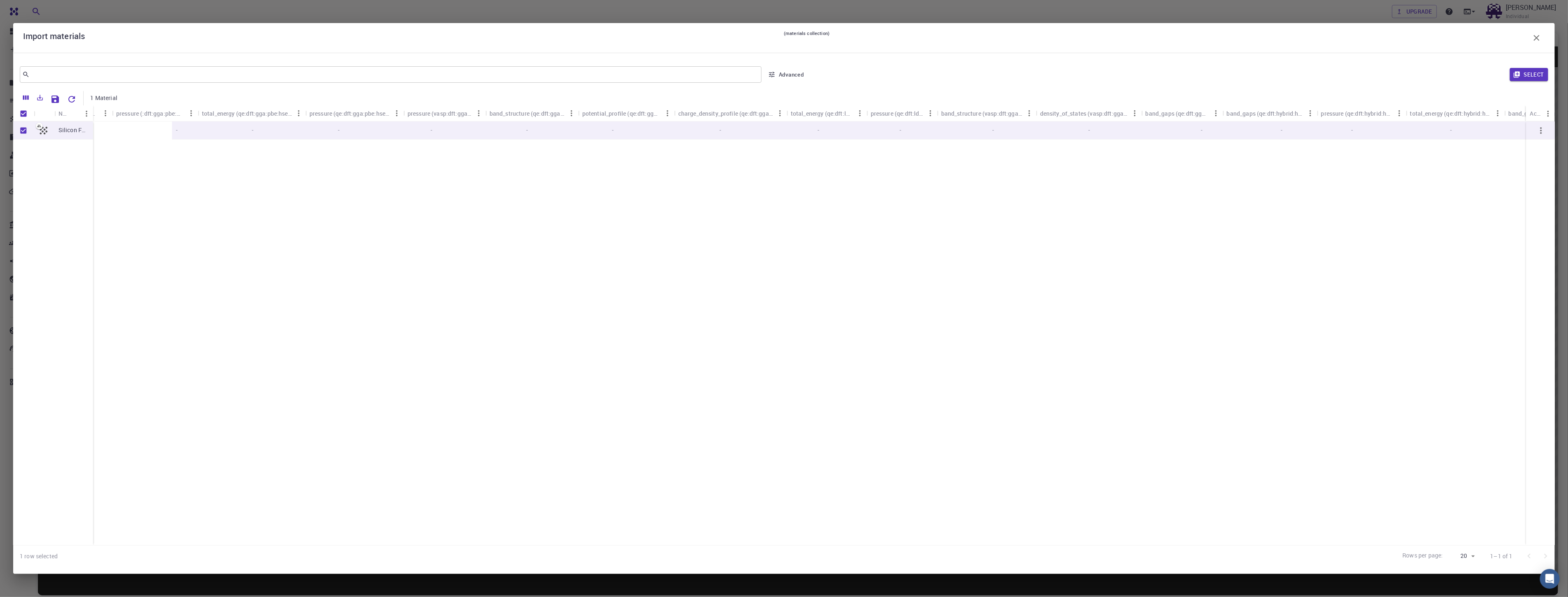
scroll to position [0, 1161]
drag, startPoint x: 1352, startPoint y: 133, endPoint x: 1508, endPoint y: 145, distance: 156.5
click at [445, 130] on icon "button" at bounding box center [1540, 130] width 10 height 10
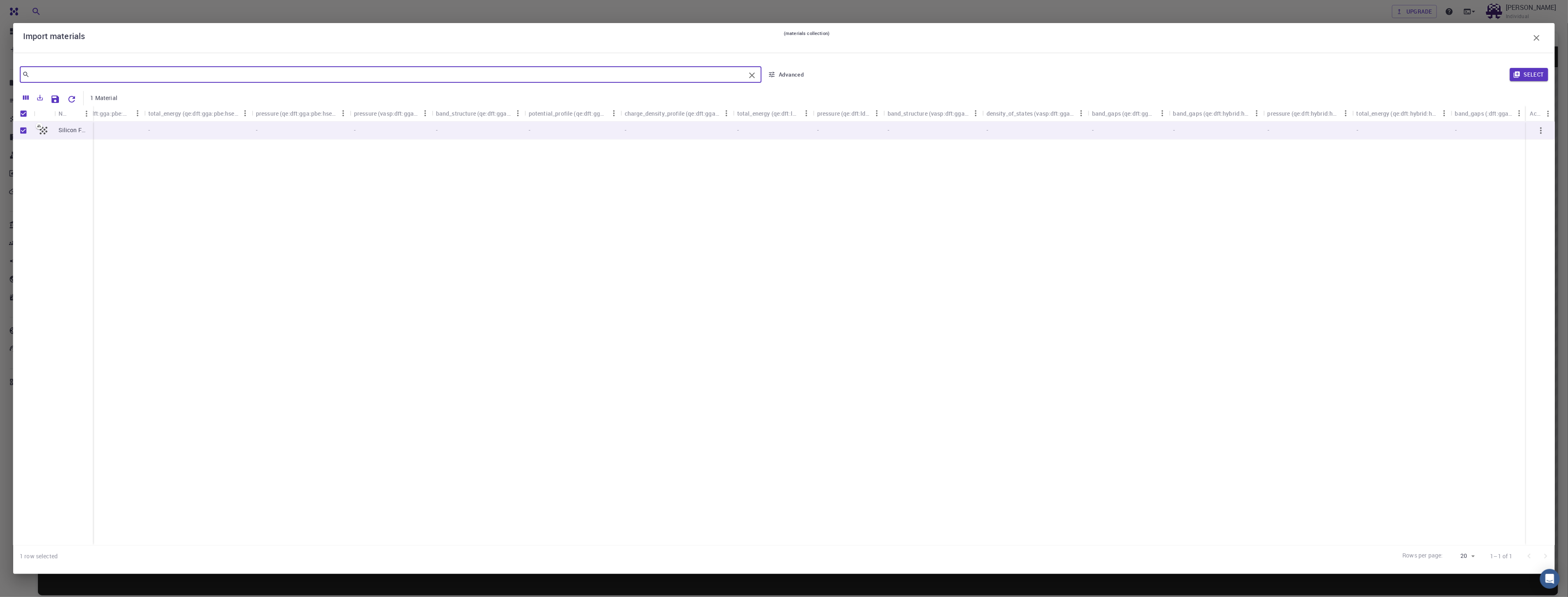
drag, startPoint x: 141, startPoint y: 69, endPoint x: 150, endPoint y: 69, distance: 9.0
click at [141, 69] on input "text" at bounding box center [387, 74] width 715 height 12
type input "CARBON"
checkbox input "false"
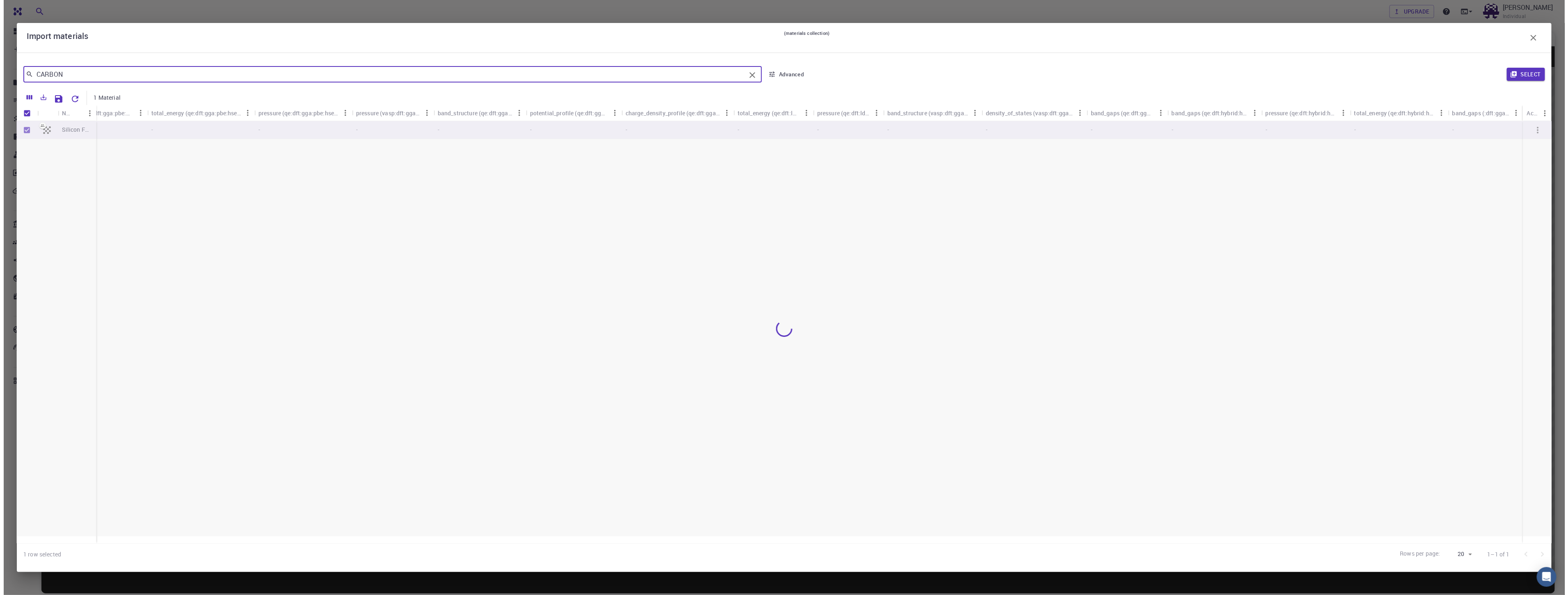
scroll to position [0, 0]
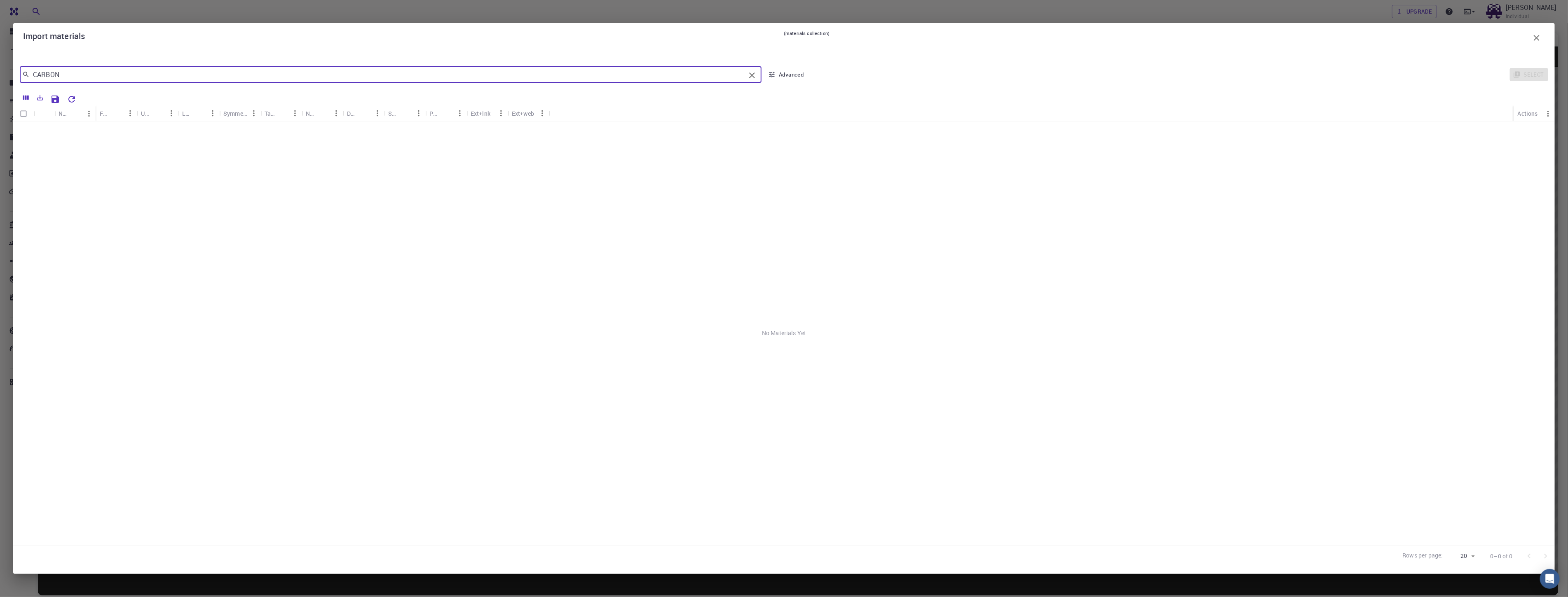
click at [445, 33] on icon "button" at bounding box center [1536, 37] width 10 height 10
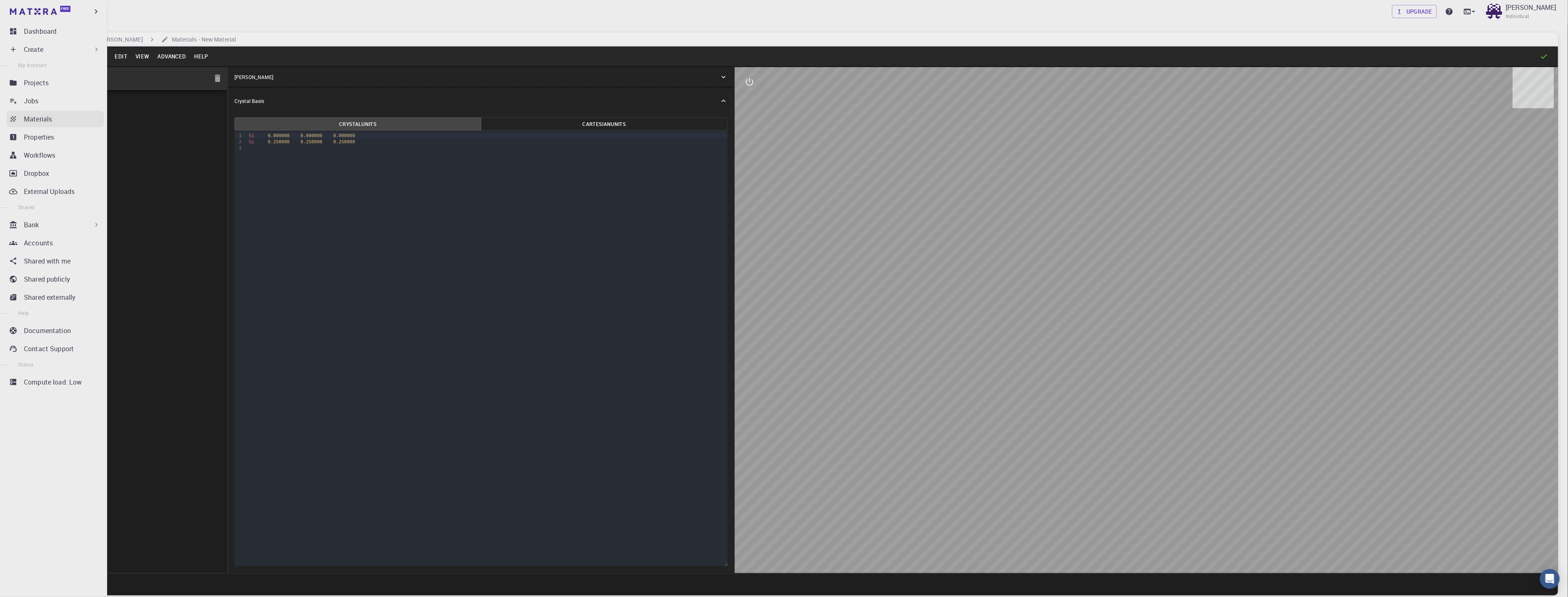
click at [35, 115] on p "Materials" at bounding box center [38, 119] width 28 height 10
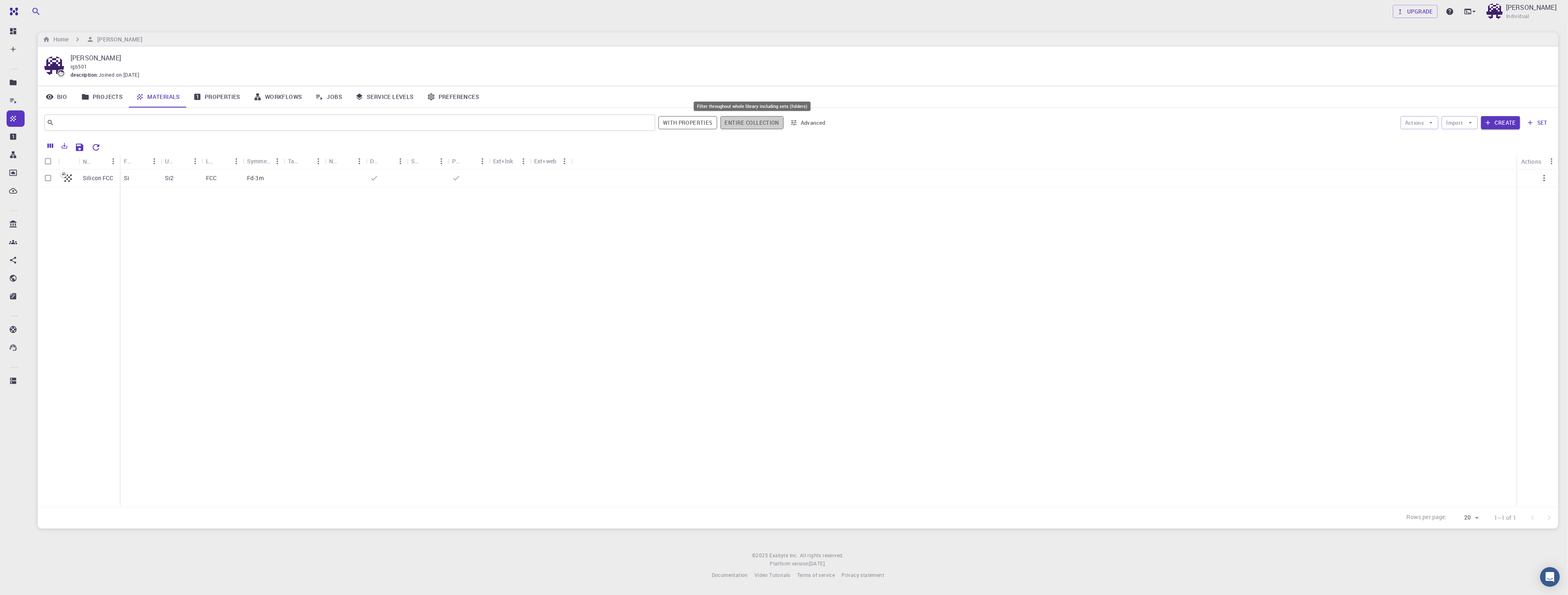
click at [443, 122] on button "Entire collection" at bounding box center [752, 122] width 63 height 13
click at [443, 122] on button "Entire collection" at bounding box center [752, 122] width 63 height 13
click at [443, 122] on button "With properties" at bounding box center [687, 122] width 59 height 13
click at [342, 117] on input "text" at bounding box center [347, 122] width 585 height 12
type input "C"
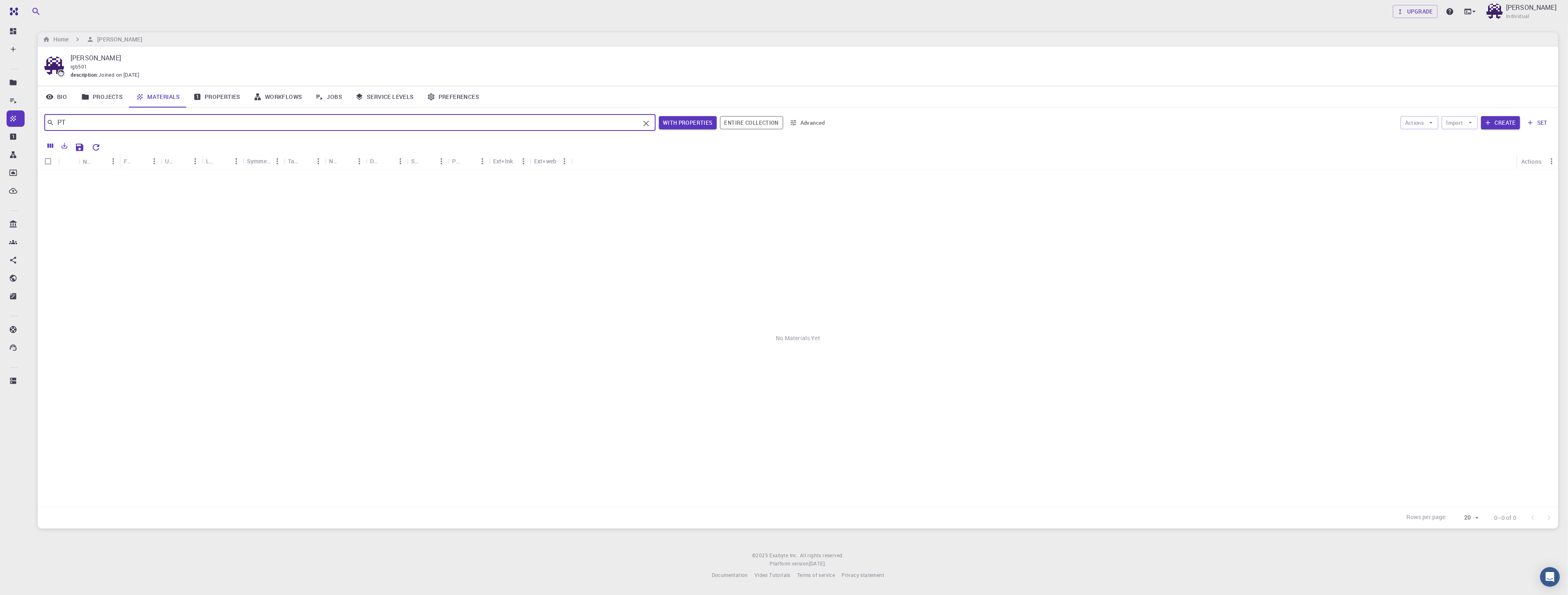
type input "P"
type input "poly"
click at [443, 129] on button "Import" at bounding box center [1459, 122] width 36 height 13
click at [443, 156] on span "Import From Bank" at bounding box center [1489, 153] width 52 height 8
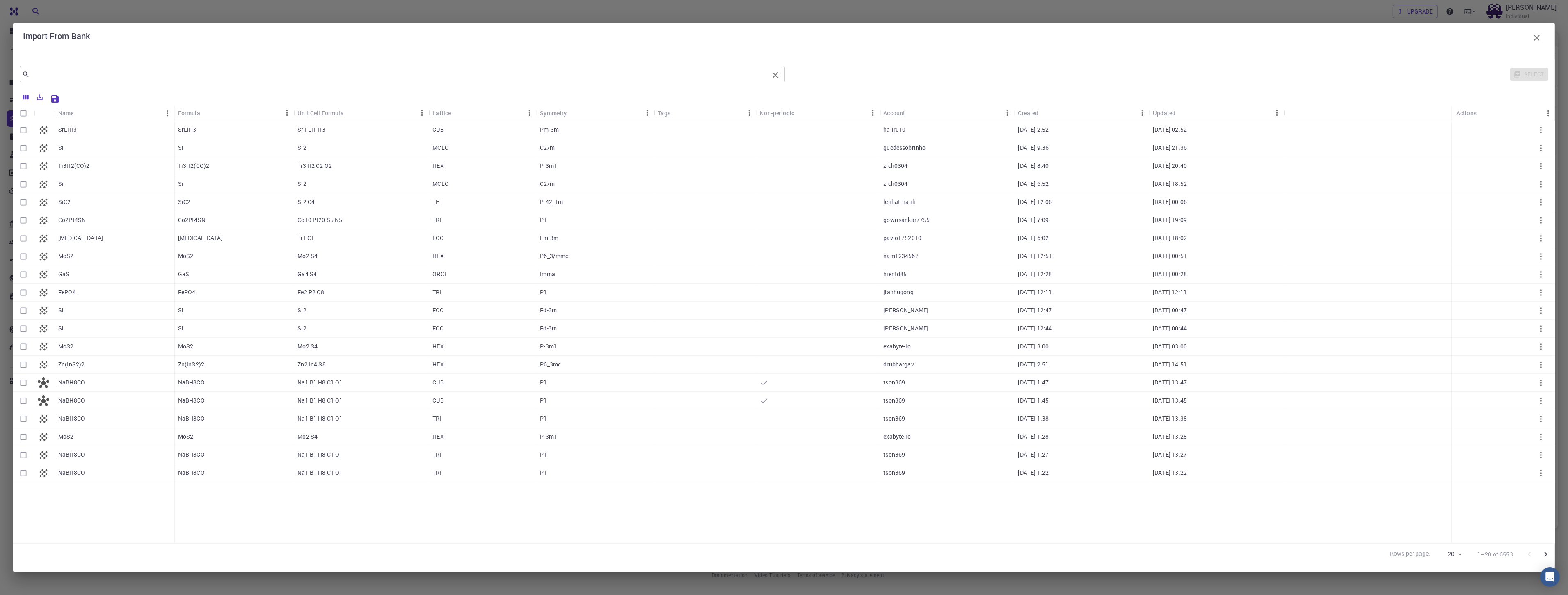
click at [233, 80] on div "​" at bounding box center [402, 74] width 765 height 16
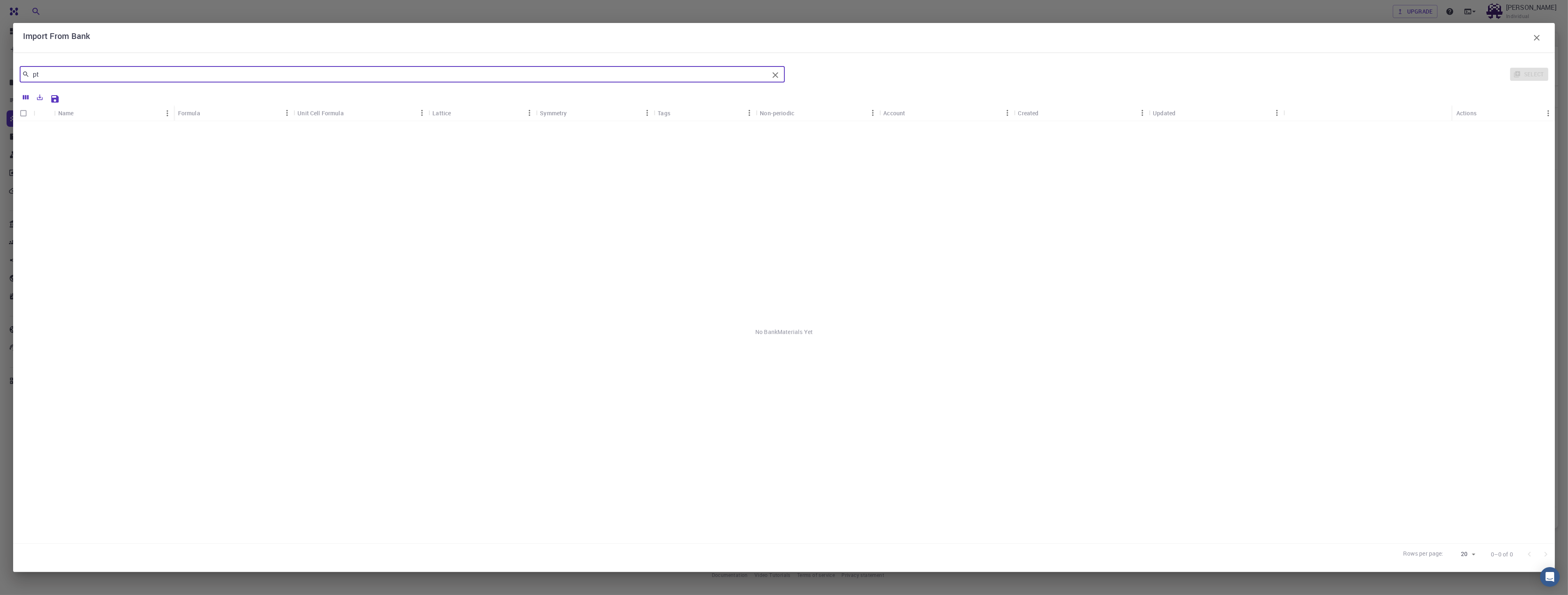
type input "p"
type input "t"
type input "ch2"
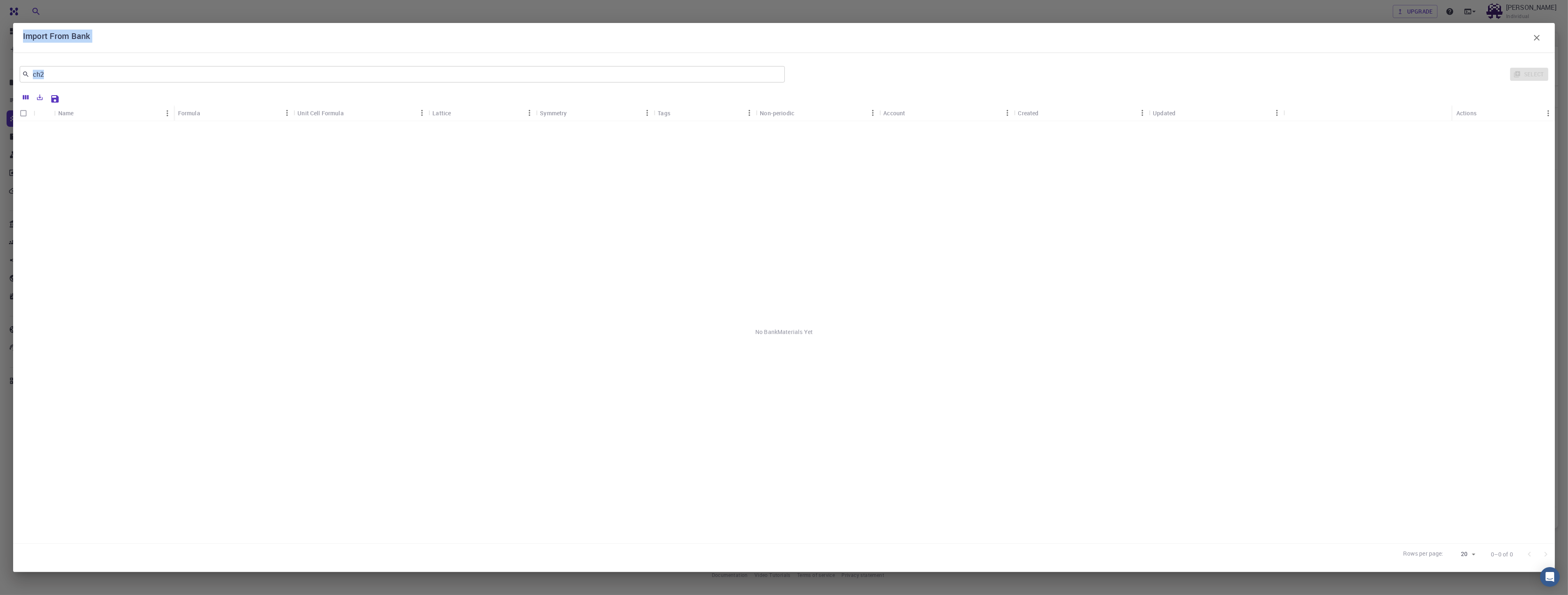
drag, startPoint x: 241, startPoint y: 85, endPoint x: 11, endPoint y: 74, distance: 230.3
click at [1, 76] on div "Import From Bank ch2 ​ Select Name Formula Unit Cell Formula Lattice Symmetry T…" at bounding box center [784, 298] width 1568 height 595
click at [443, 43] on button "button" at bounding box center [1536, 37] width 16 height 16
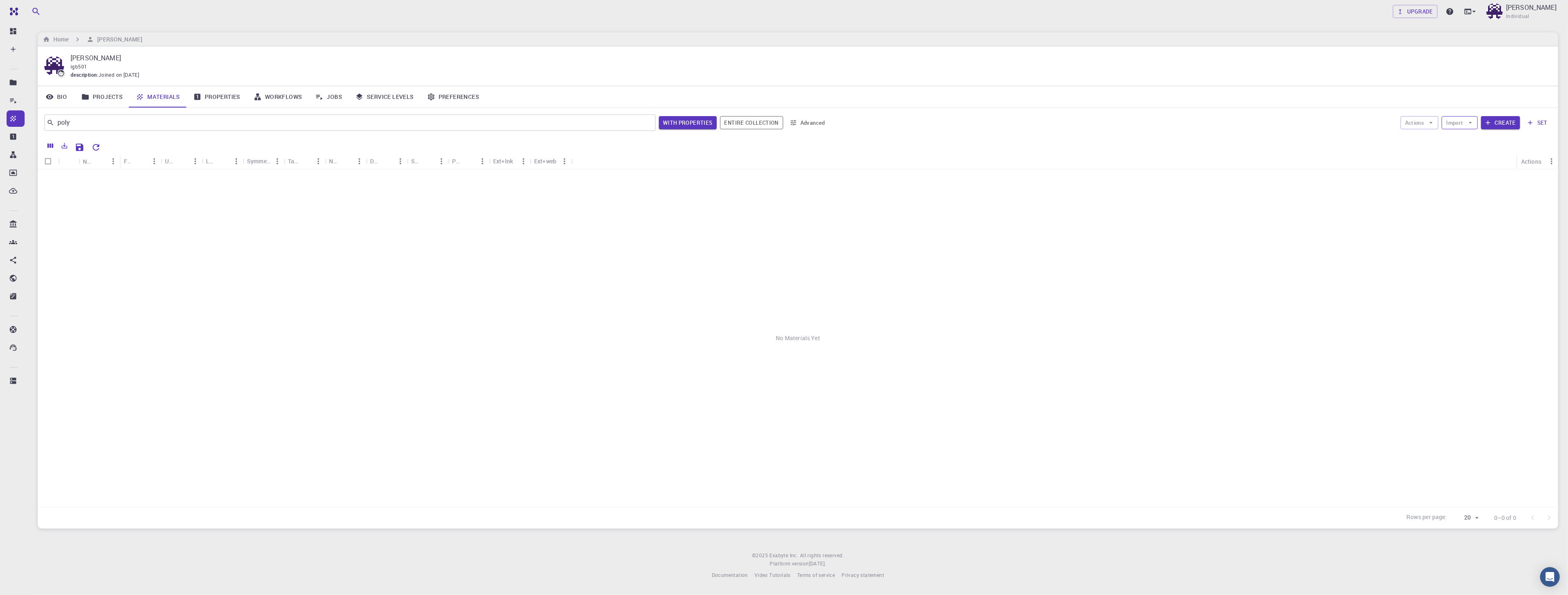
click at [443, 121] on icon "button" at bounding box center [1471, 123] width 8 height 8
click at [443, 166] on span "Import From 3rd Party" at bounding box center [1489, 166] width 52 height 8
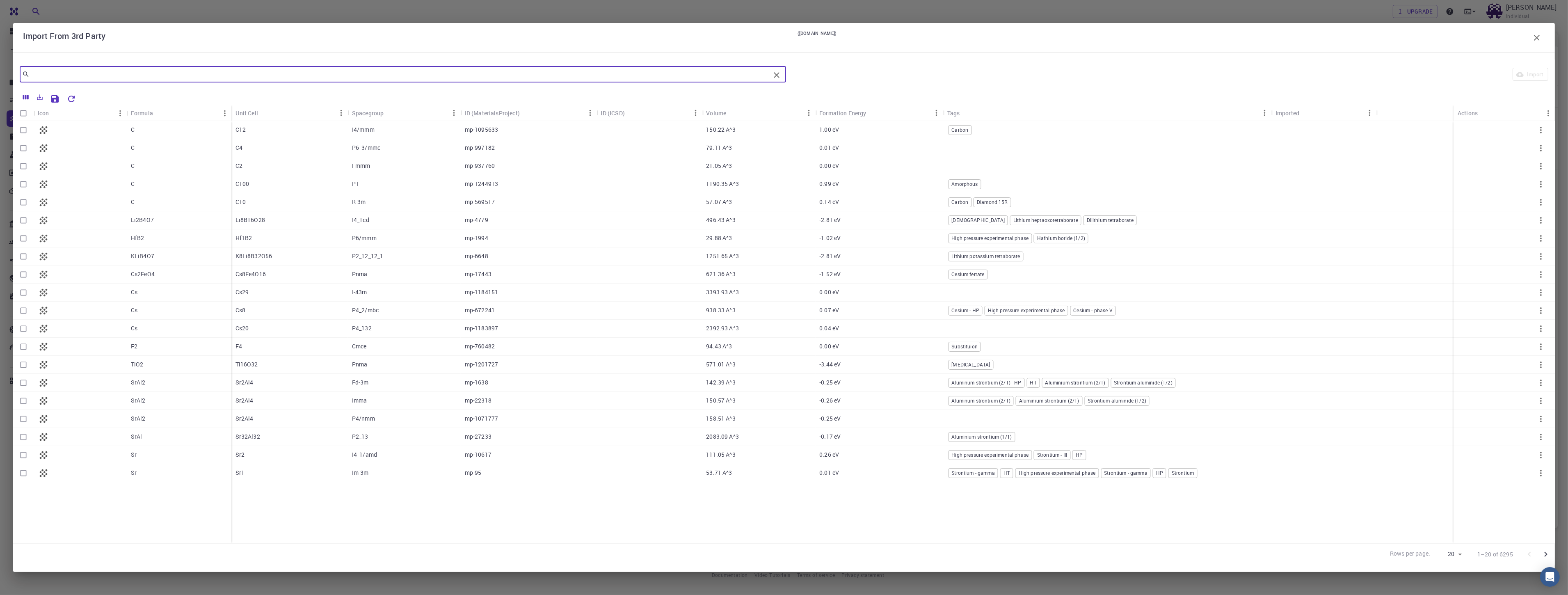
click at [108, 71] on input "text" at bounding box center [399, 74] width 741 height 12
paste input "tetra"
type input "tetra"
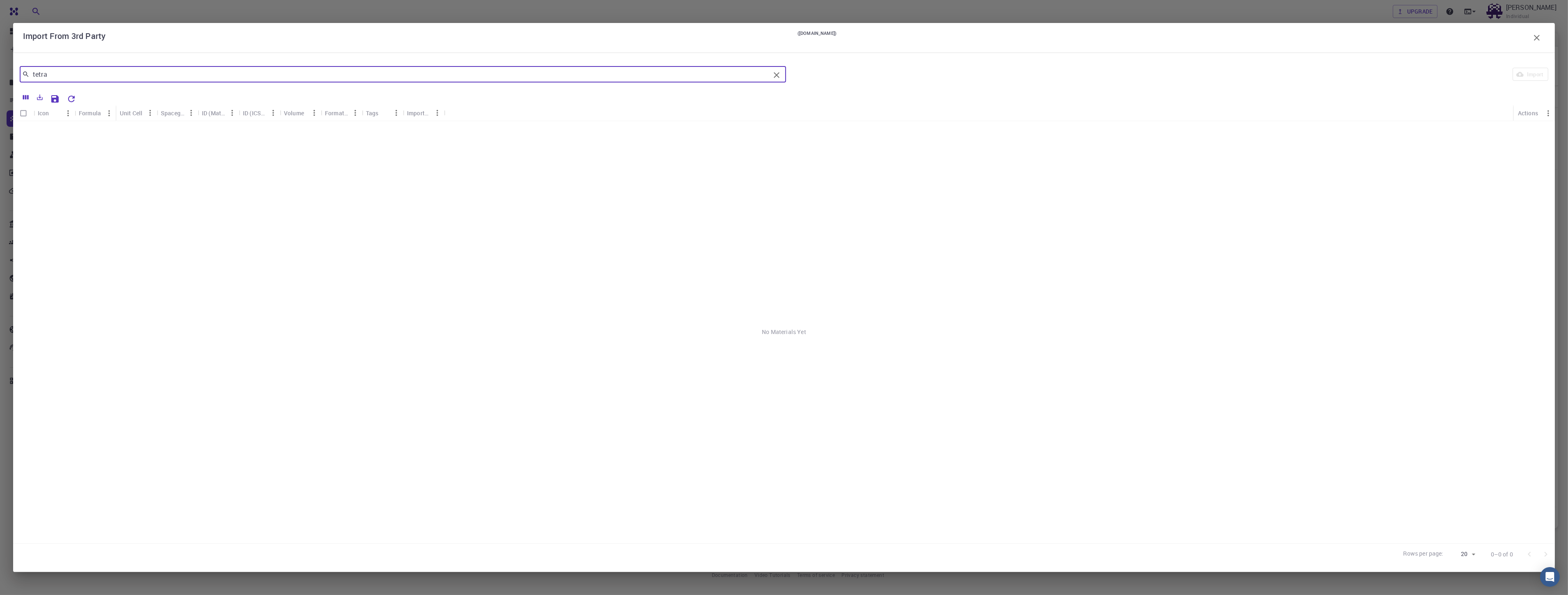
drag, startPoint x: 84, startPoint y: 71, endPoint x: 0, endPoint y: 68, distance: 84.1
click at [0, 68] on div "Import From 3rd Party ([DOMAIN_NAME]) tetra ​ Import Icon Formula Unit Cell Spa…" at bounding box center [784, 298] width 1568 height 595
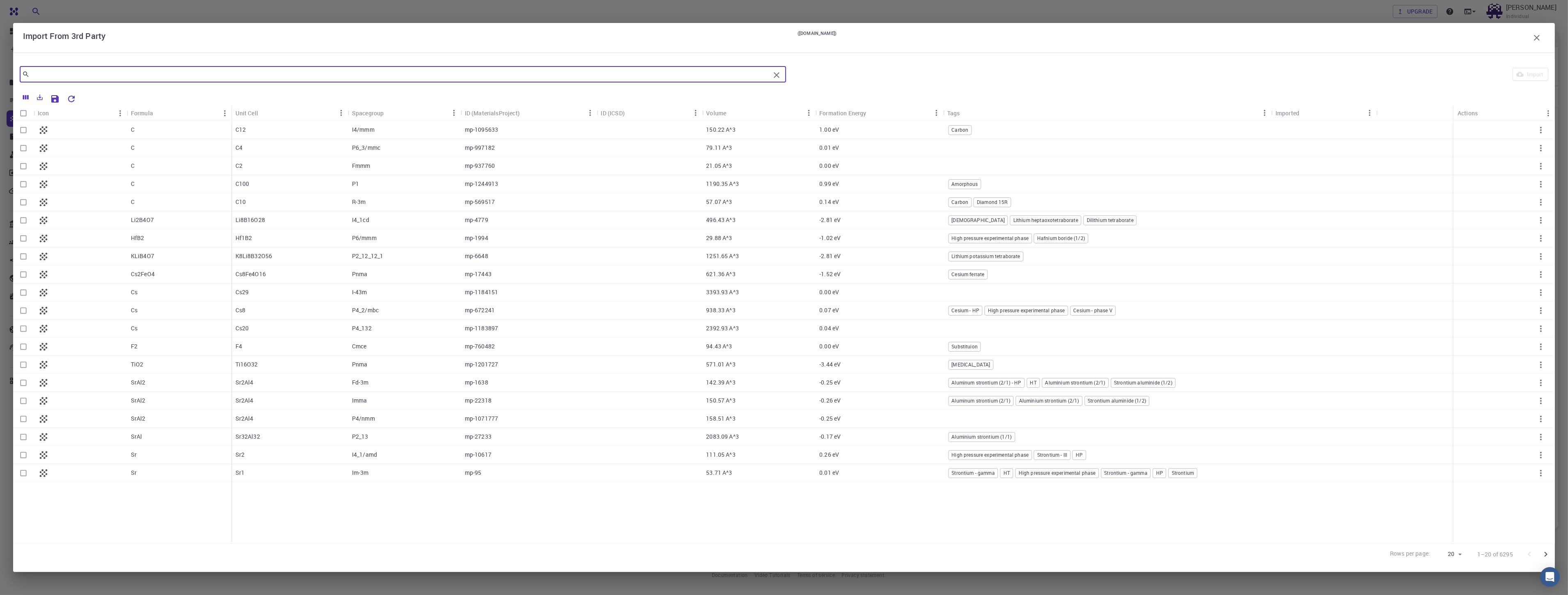
drag, startPoint x: 1539, startPoint y: 552, endPoint x: 1543, endPoint y: 552, distance: 4.0
click at [443, 552] on button "Go to next page" at bounding box center [1545, 554] width 16 height 16
click at [443, 552] on icon "Go to next page" at bounding box center [1546, 554] width 10 height 10
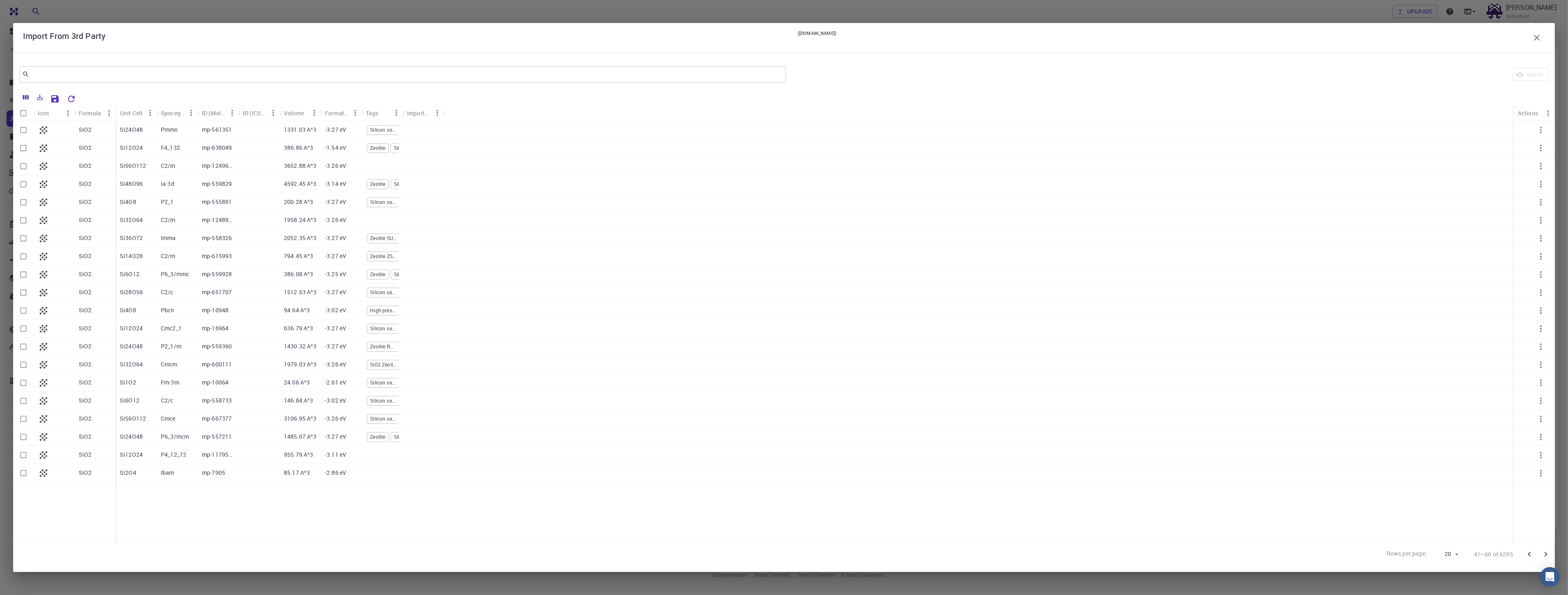
click at [443, 552] on icon "Go to next page" at bounding box center [1546, 554] width 10 height 10
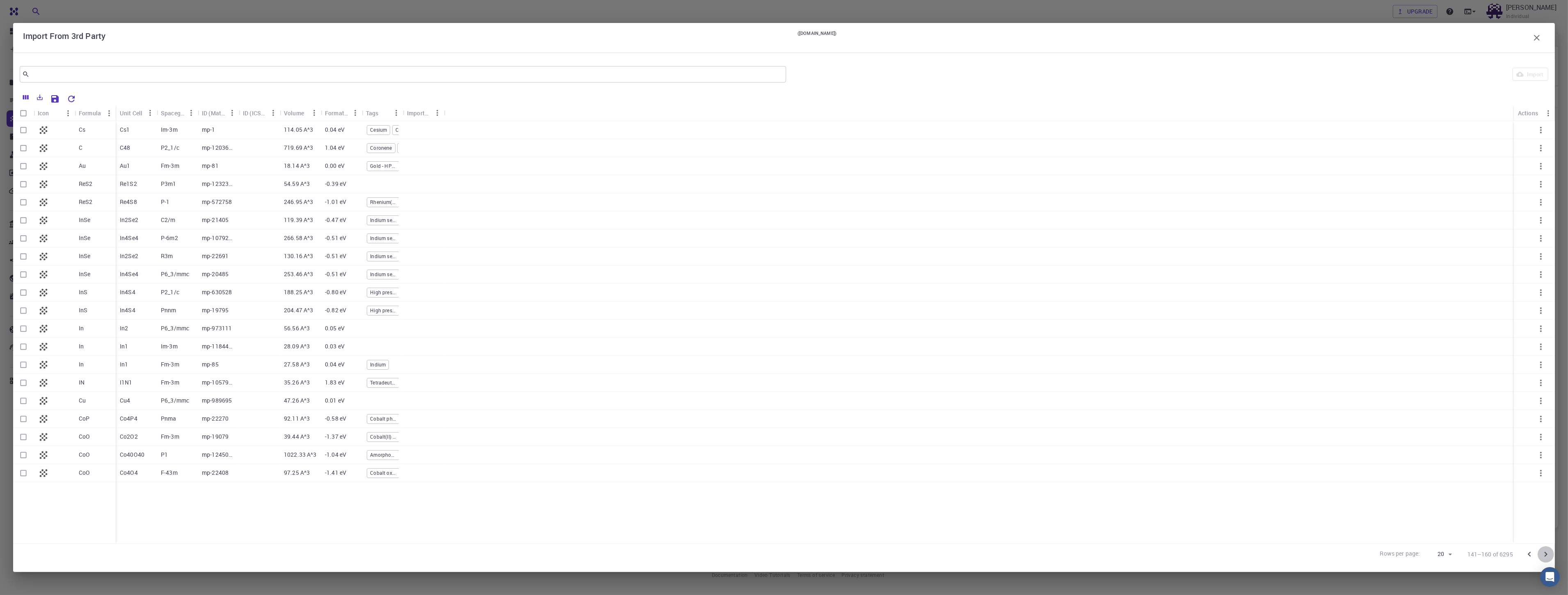
click at [443, 552] on icon "Go to next page" at bounding box center [1546, 554] width 10 height 10
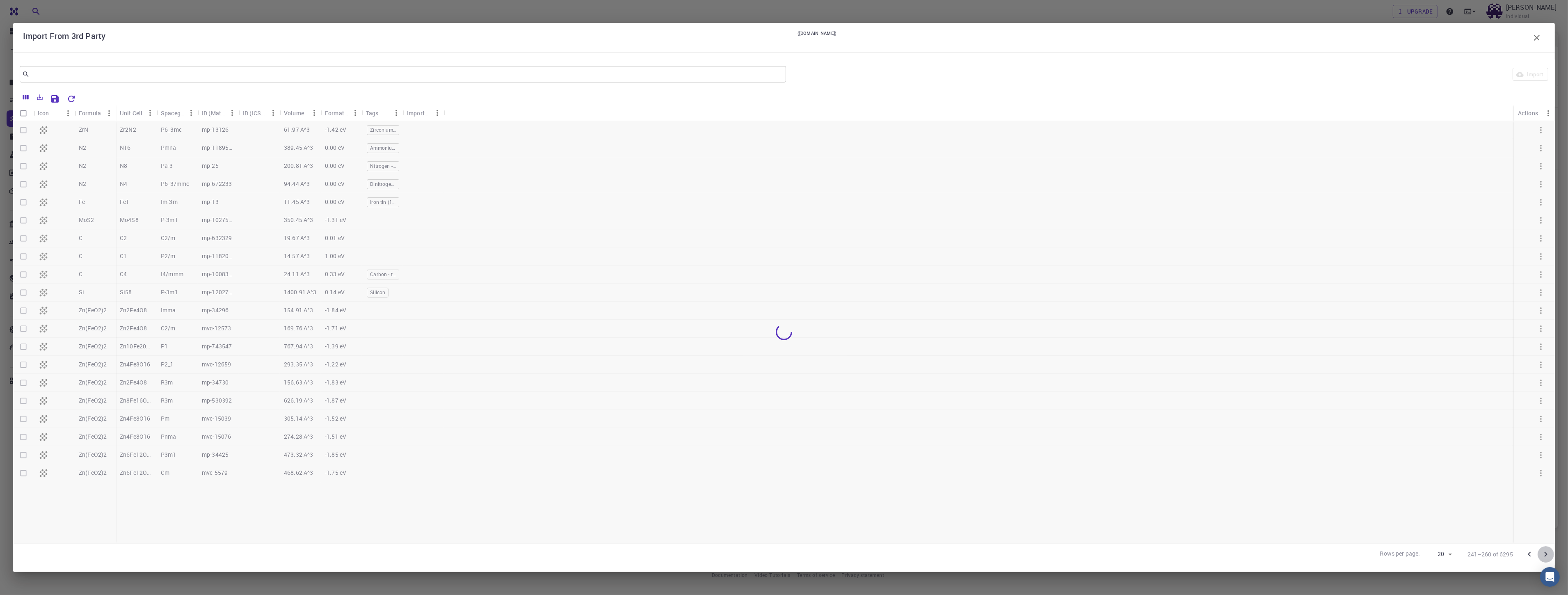
click at [443, 552] on icon "Go to next page" at bounding box center [1546, 554] width 10 height 10
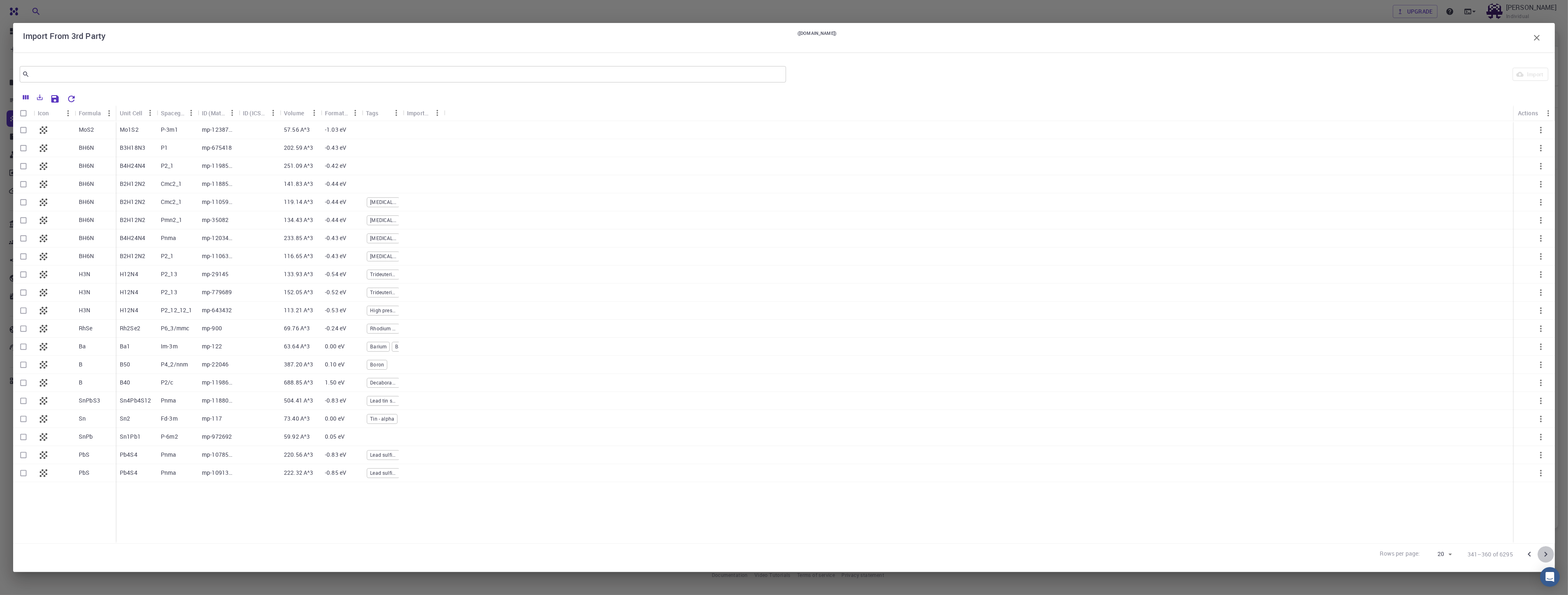
click at [443, 552] on icon "Go to next page" at bounding box center [1546, 554] width 10 height 10
click at [81, 293] on p "C" at bounding box center [80, 292] width 4 height 8
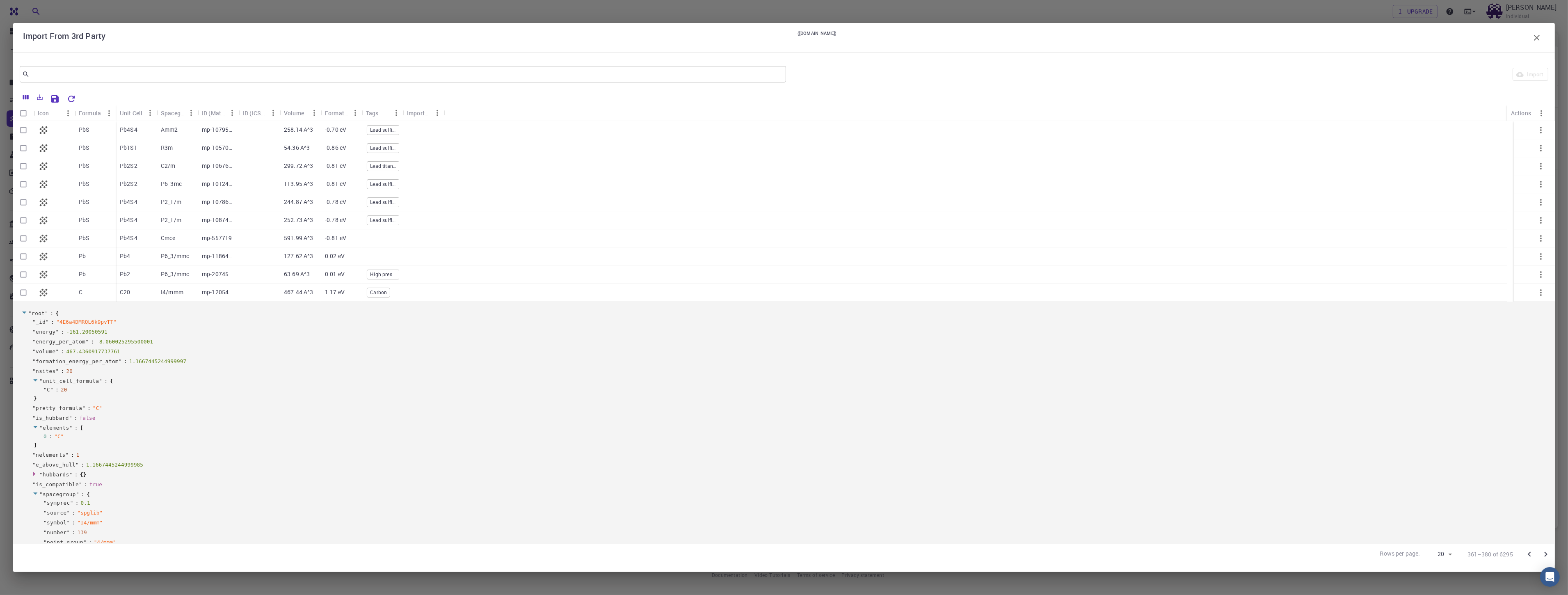
click at [25, 290] on input "Select row" at bounding box center [23, 293] width 15 height 15
checkbox input "true"
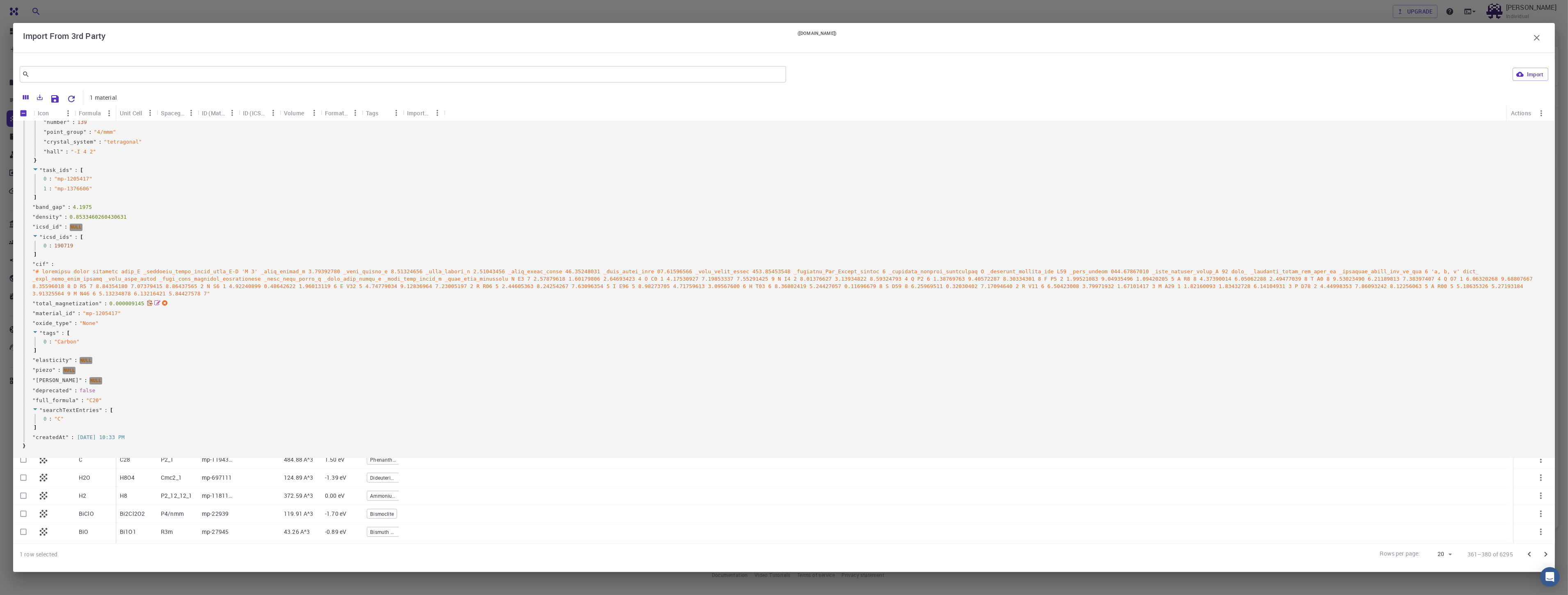
scroll to position [498, 0]
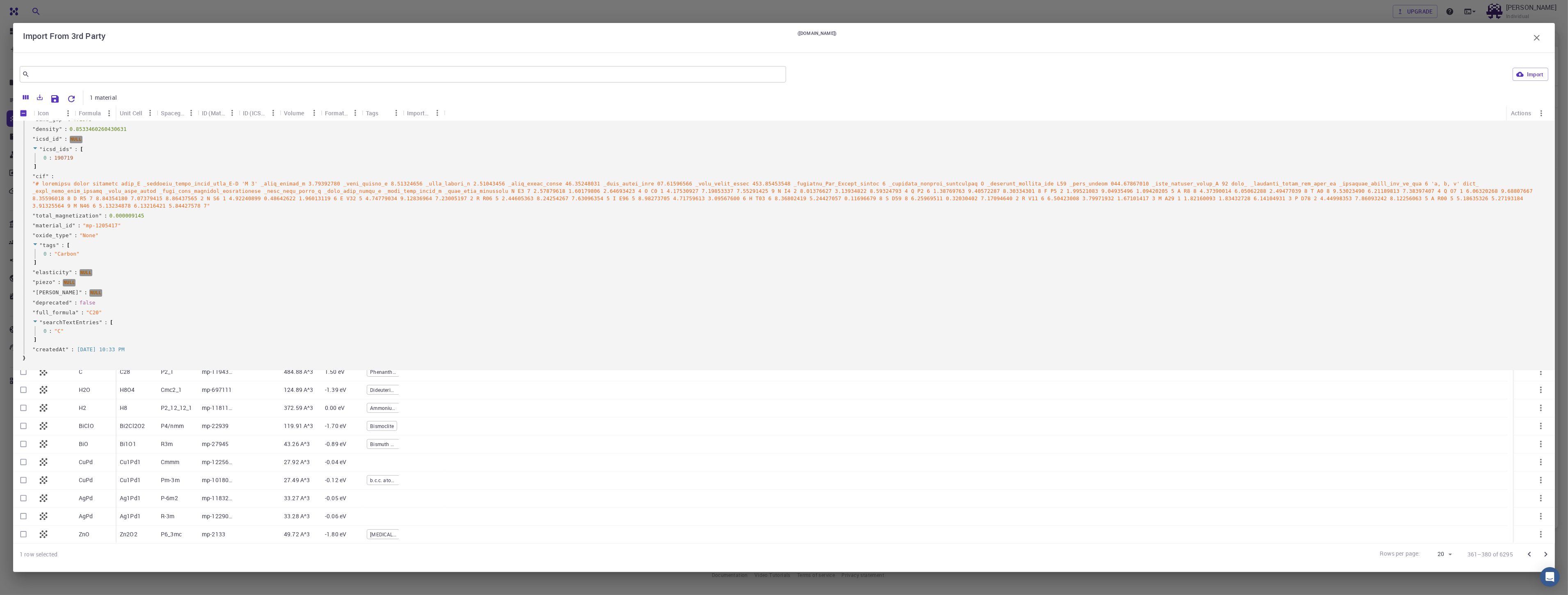
click at [443, 32] on icon "button" at bounding box center [1536, 37] width 10 height 10
